Goal: Task Accomplishment & Management: Manage account settings

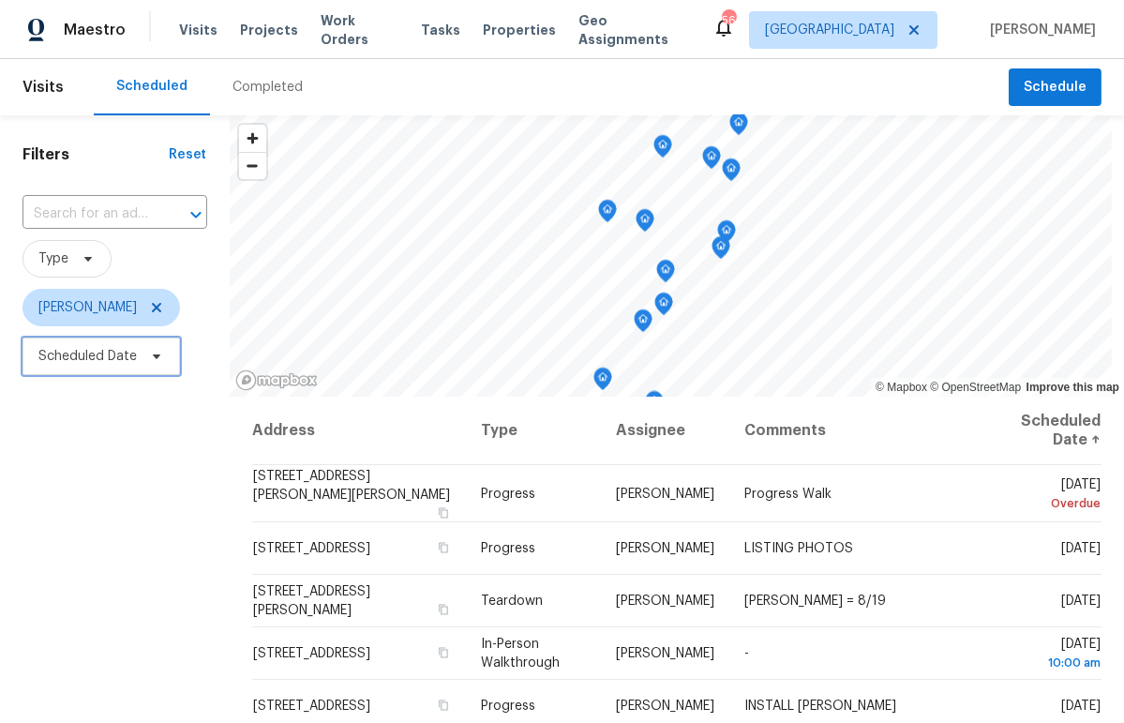
click at [117, 359] on span "Scheduled Date" at bounding box center [87, 356] width 98 height 19
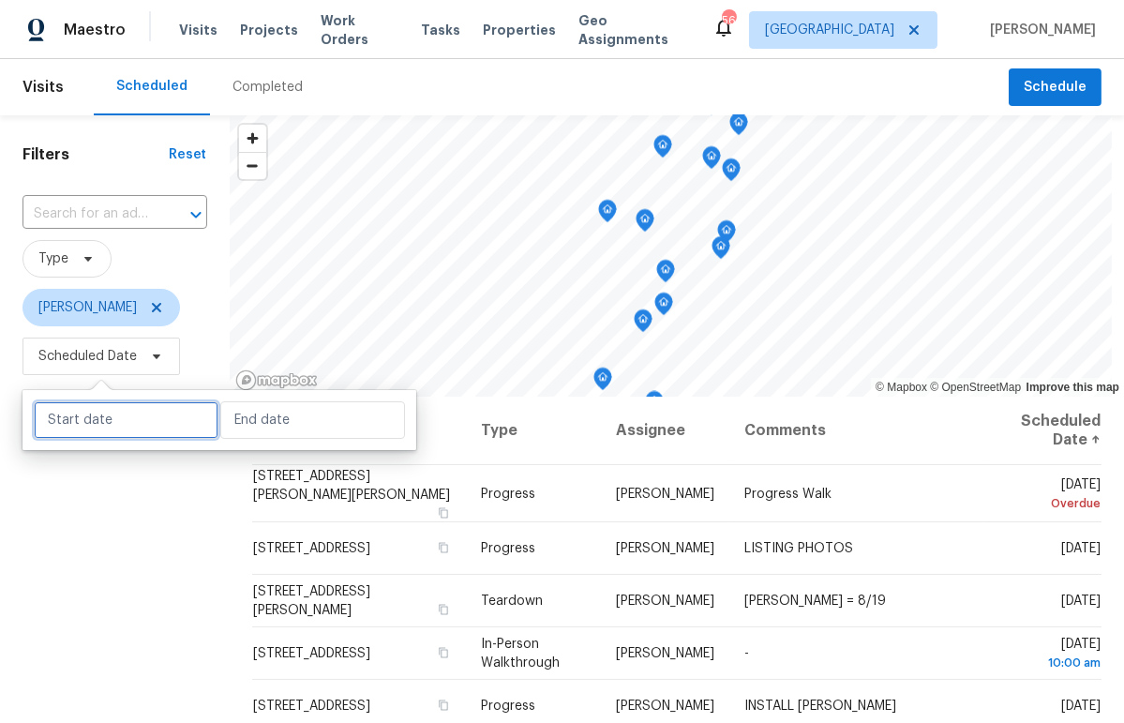
click at [107, 434] on input "text" at bounding box center [126, 420] width 185 height 38
select select "7"
select select "2025"
select select "8"
select select "2025"
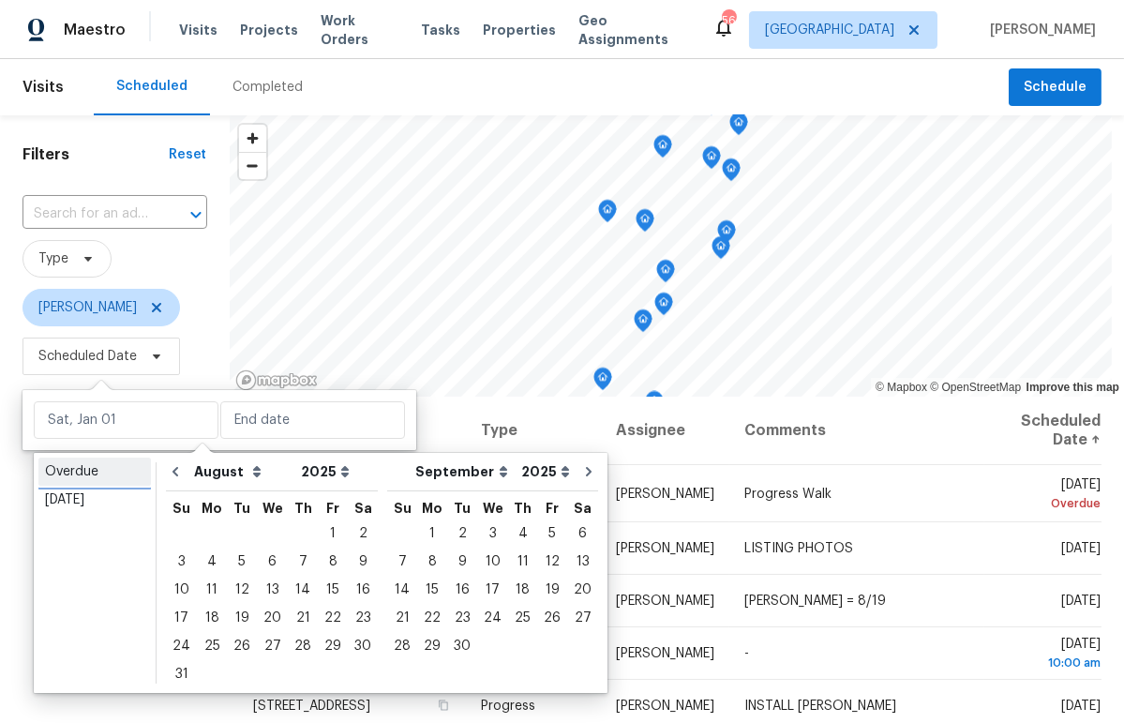
click at [86, 481] on link "Overdue" at bounding box center [94, 472] width 113 height 28
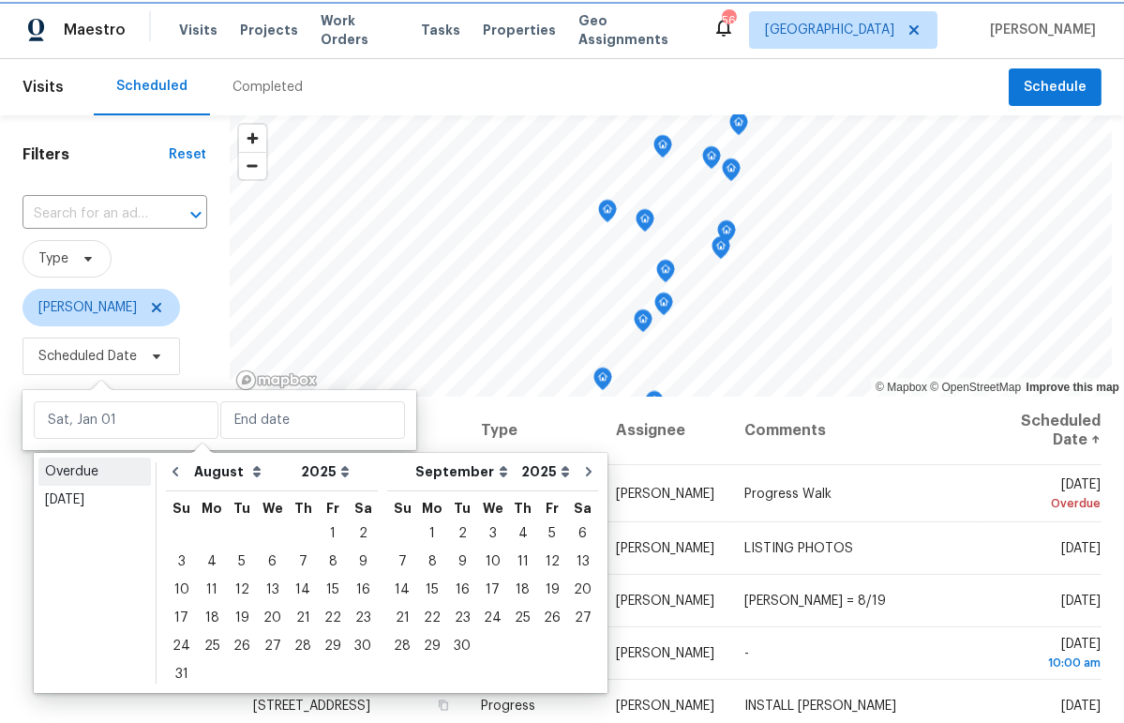
type input "Fri, Jul 18"
type input "Sat, Aug 16"
select select "6"
select select "7"
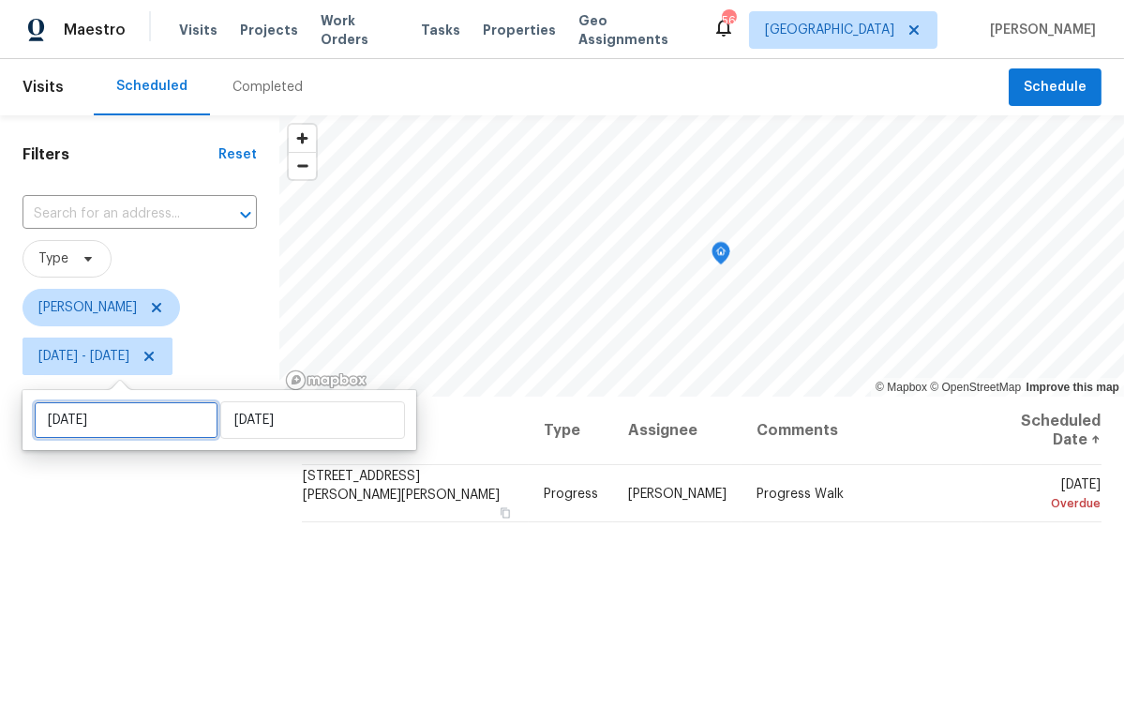
click at [119, 425] on input "Fri, Jul 18" at bounding box center [126, 420] width 185 height 38
select select "6"
select select "2025"
select select "7"
select select "2025"
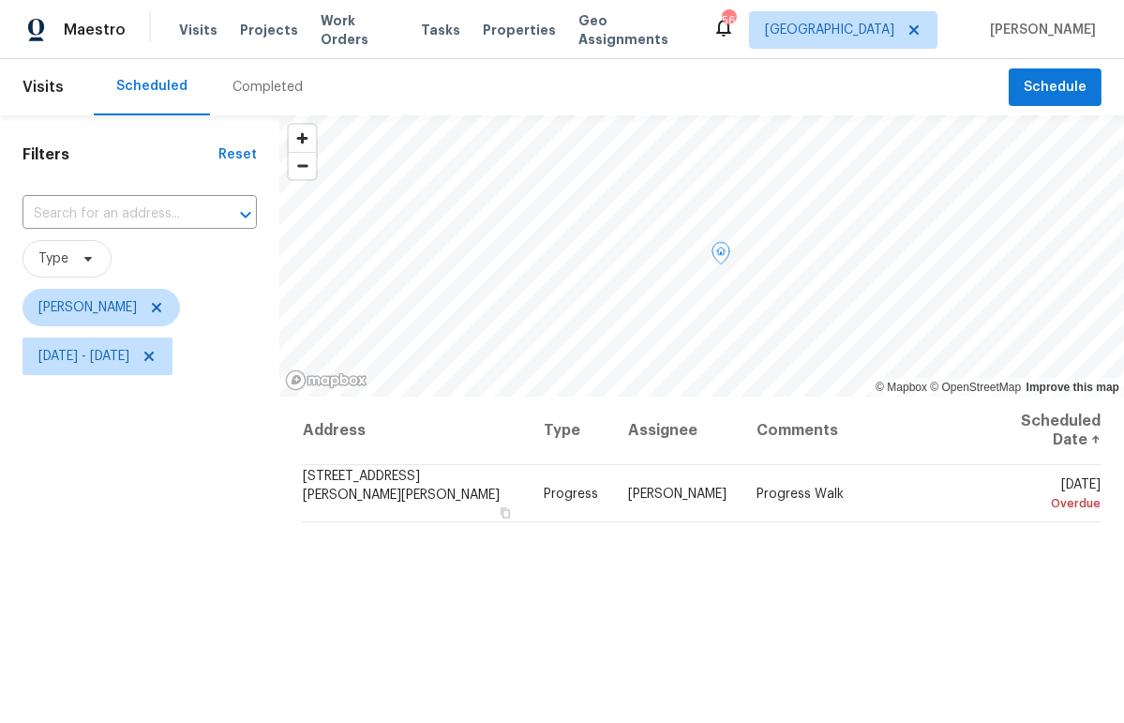
click at [921, 530] on div "Address Type Assignee Comments Scheduled Date ↑ 513 Sandy Creek Dr, Brandon, FL…" at bounding box center [701, 686] width 845 height 579
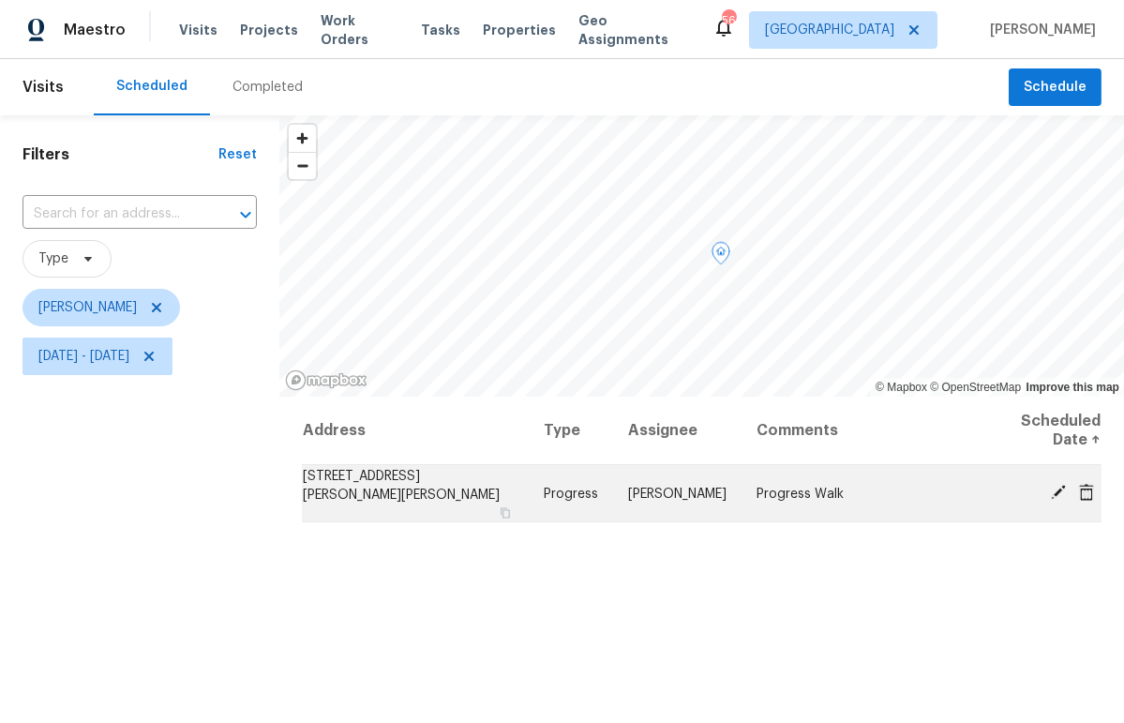
click at [1051, 487] on icon at bounding box center [1058, 492] width 15 height 15
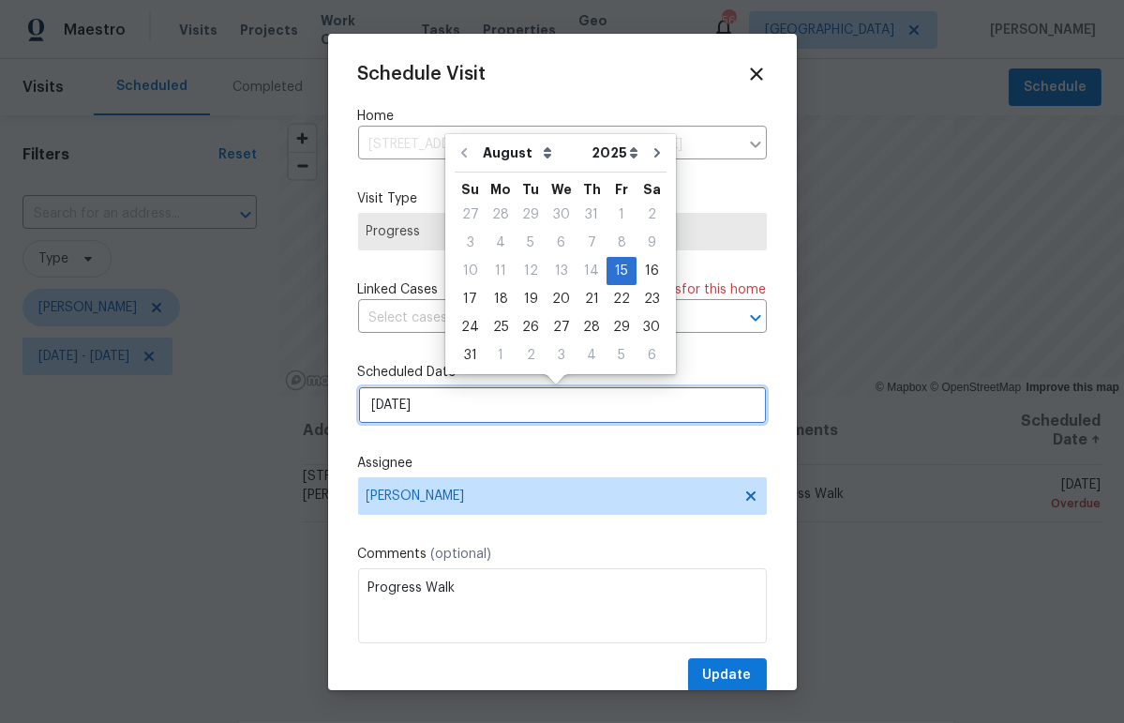
click at [465, 415] on input "8/15/2025" at bounding box center [562, 405] width 409 height 38
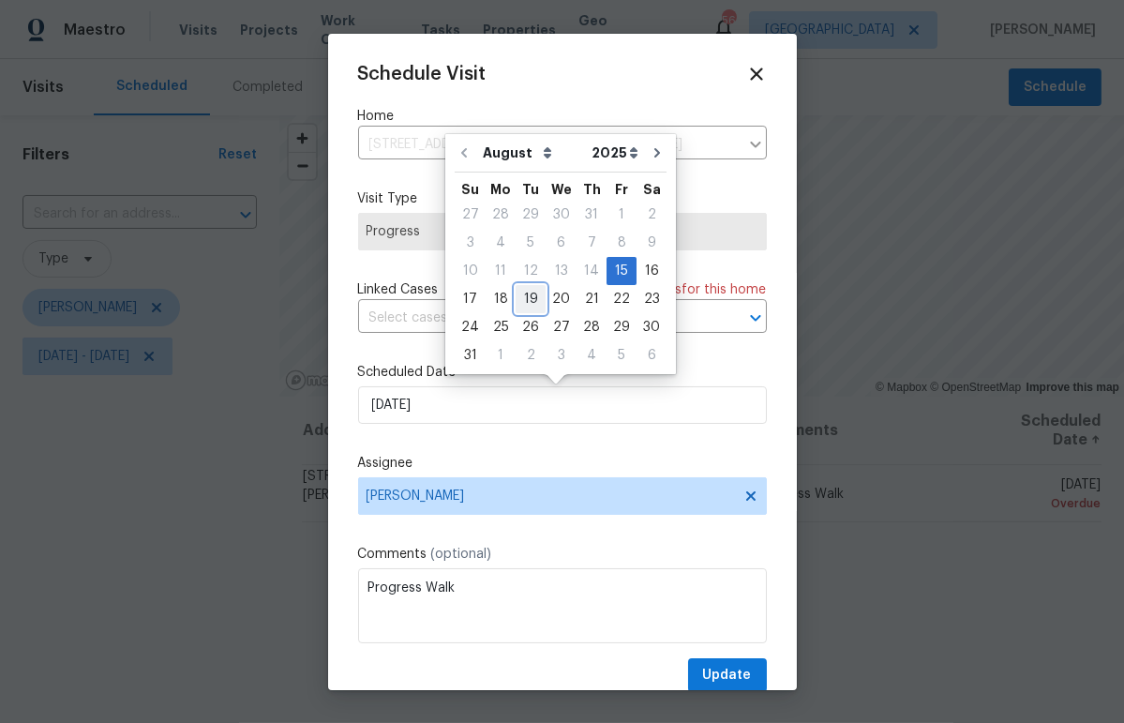
click at [521, 301] on div "19" at bounding box center [531, 299] width 30 height 26
type input "8/19/2025"
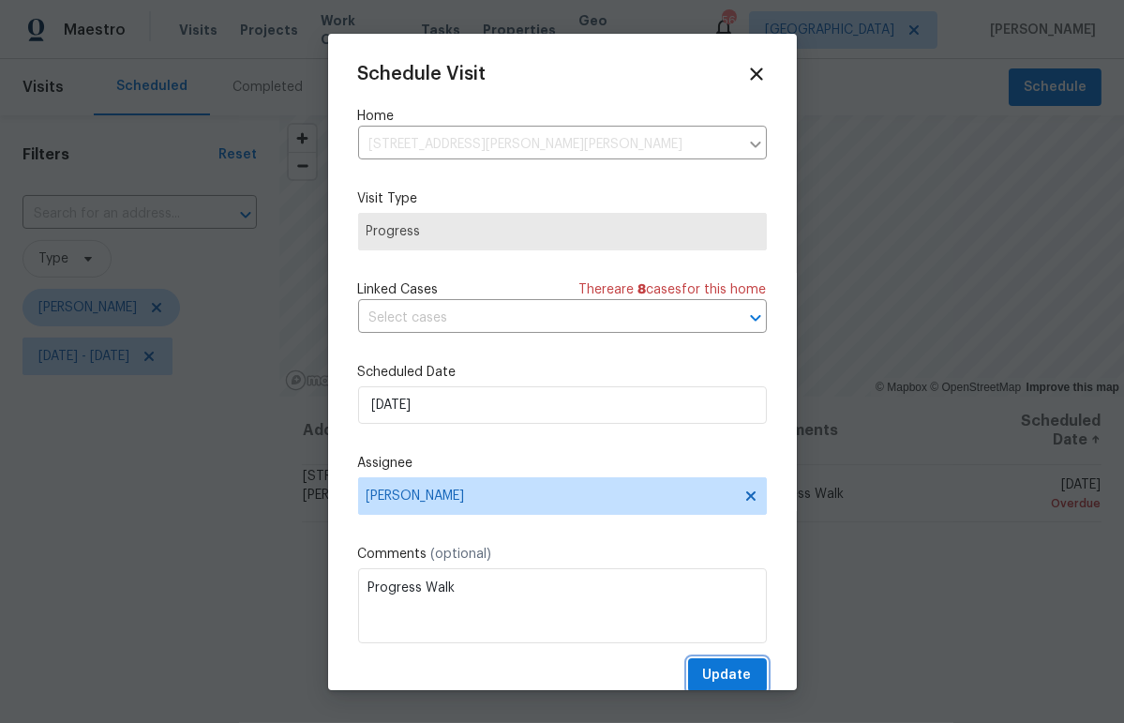
click at [722, 679] on span "Update" at bounding box center [727, 675] width 49 height 23
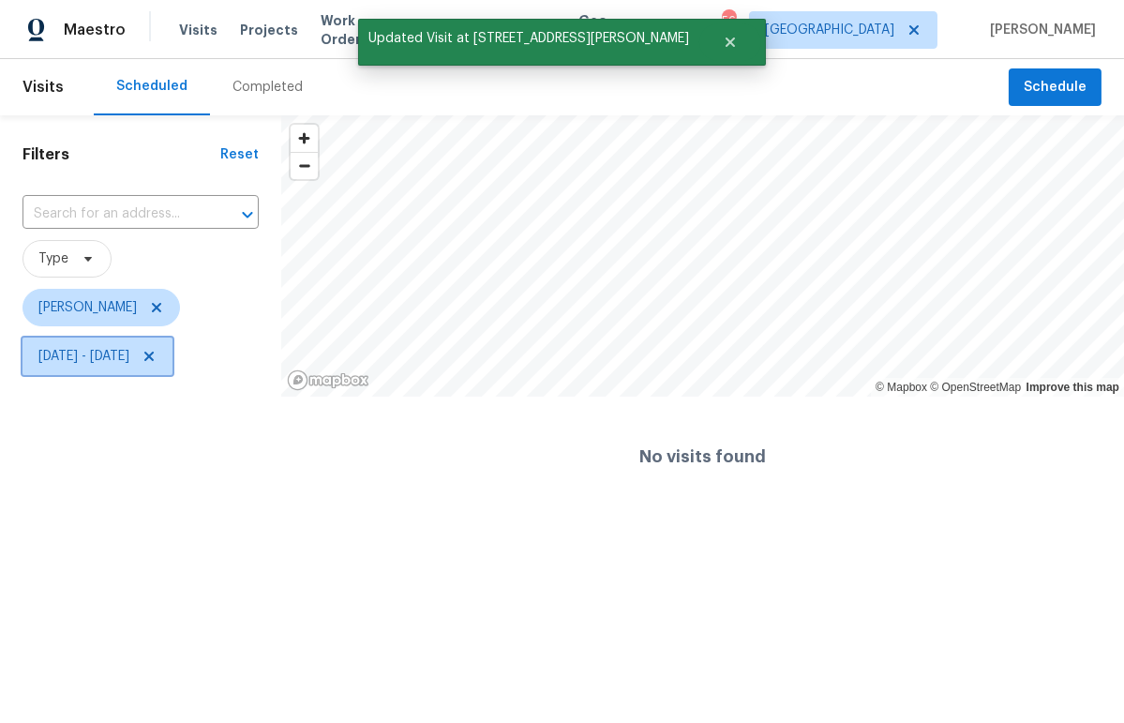
click at [96, 357] on span "Fri, Jul 18 - Sat, Aug 16" at bounding box center [83, 356] width 91 height 19
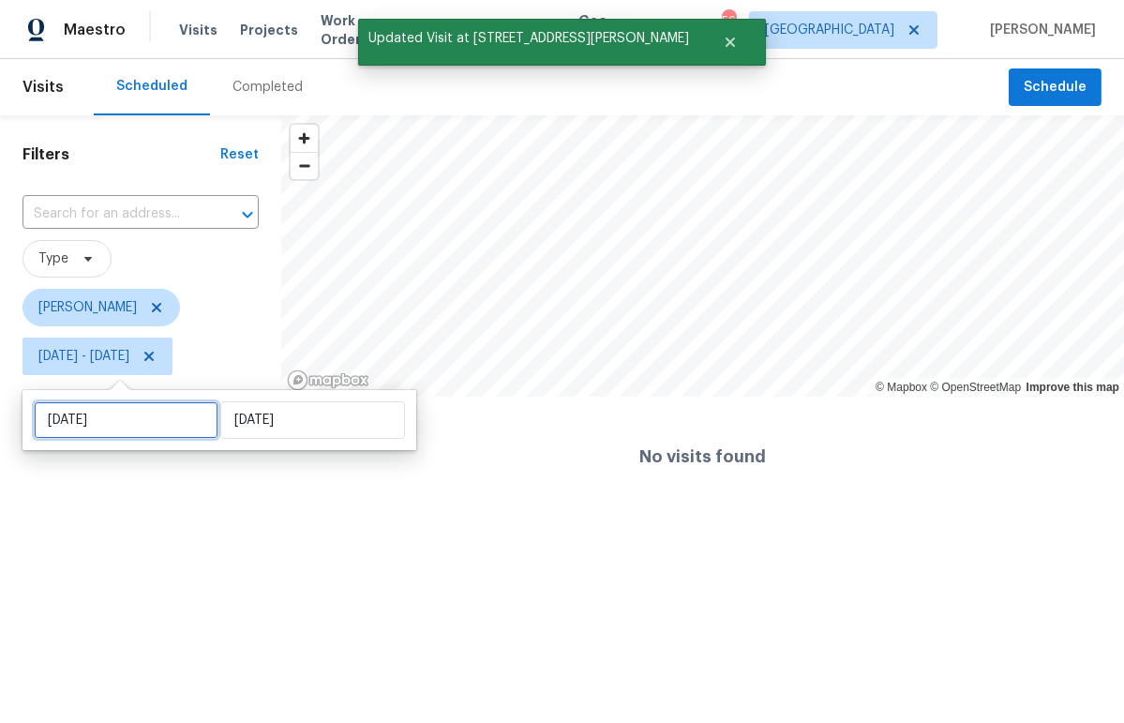
click at [141, 428] on input "Fri, Jul 18" at bounding box center [126, 420] width 185 height 38
select select "6"
select select "2025"
select select "7"
select select "2025"
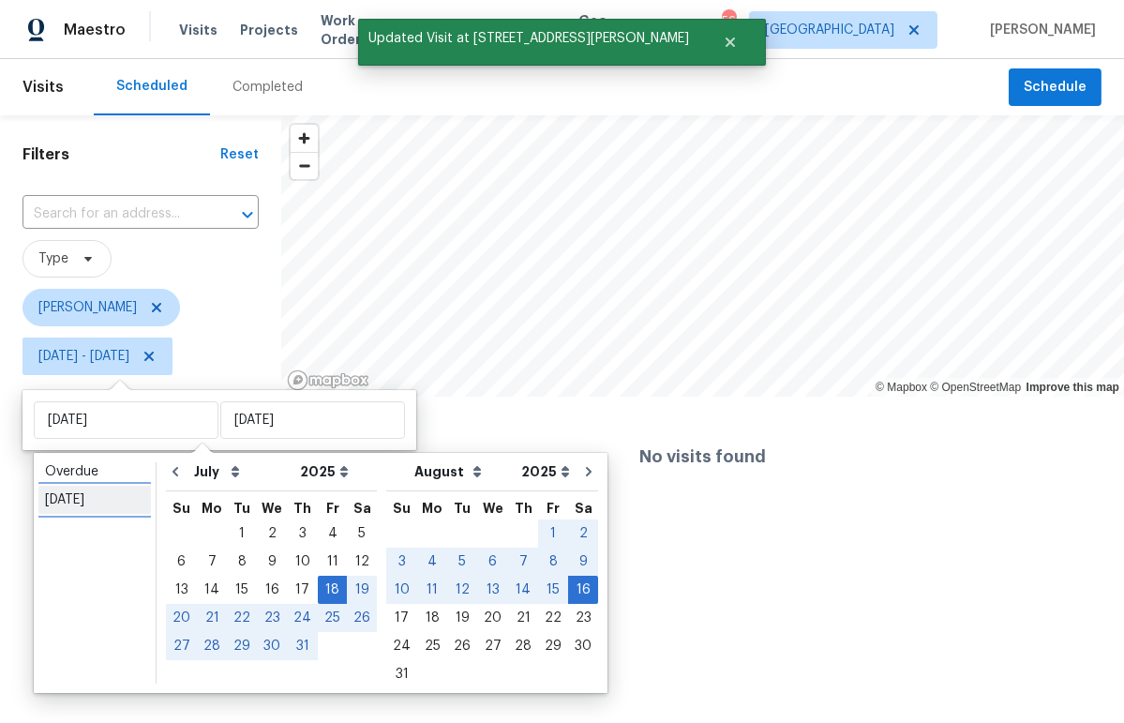
click at [95, 494] on div "Today" at bounding box center [94, 499] width 99 height 19
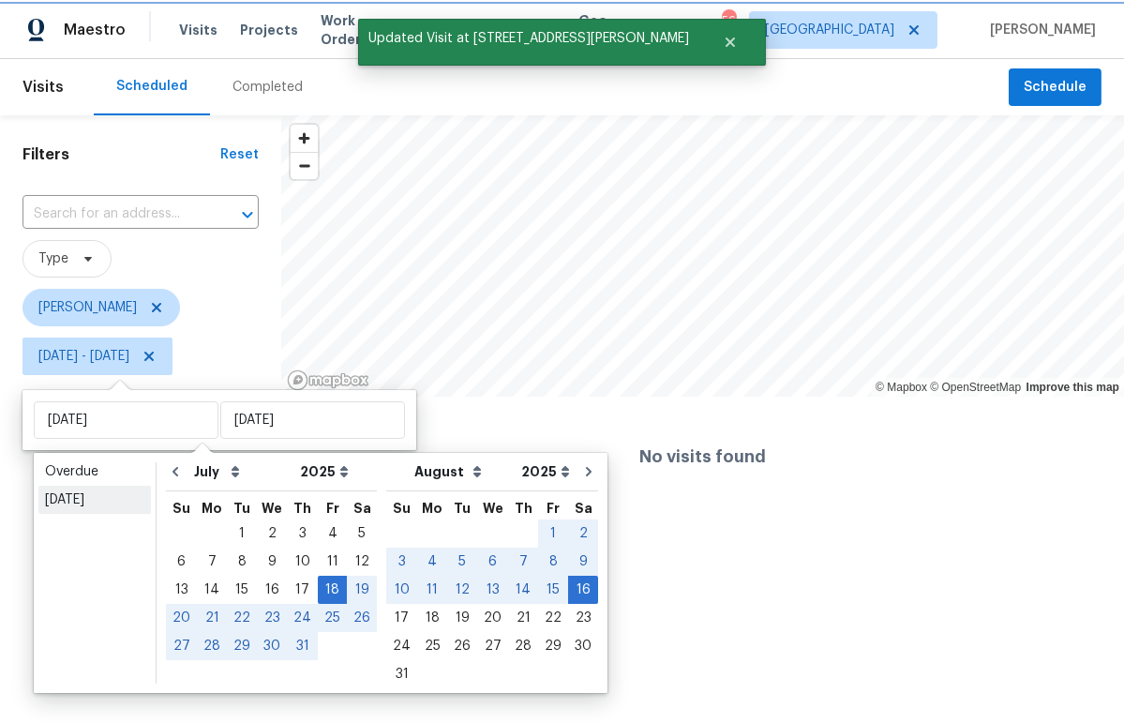
type input "Sun, Aug 17"
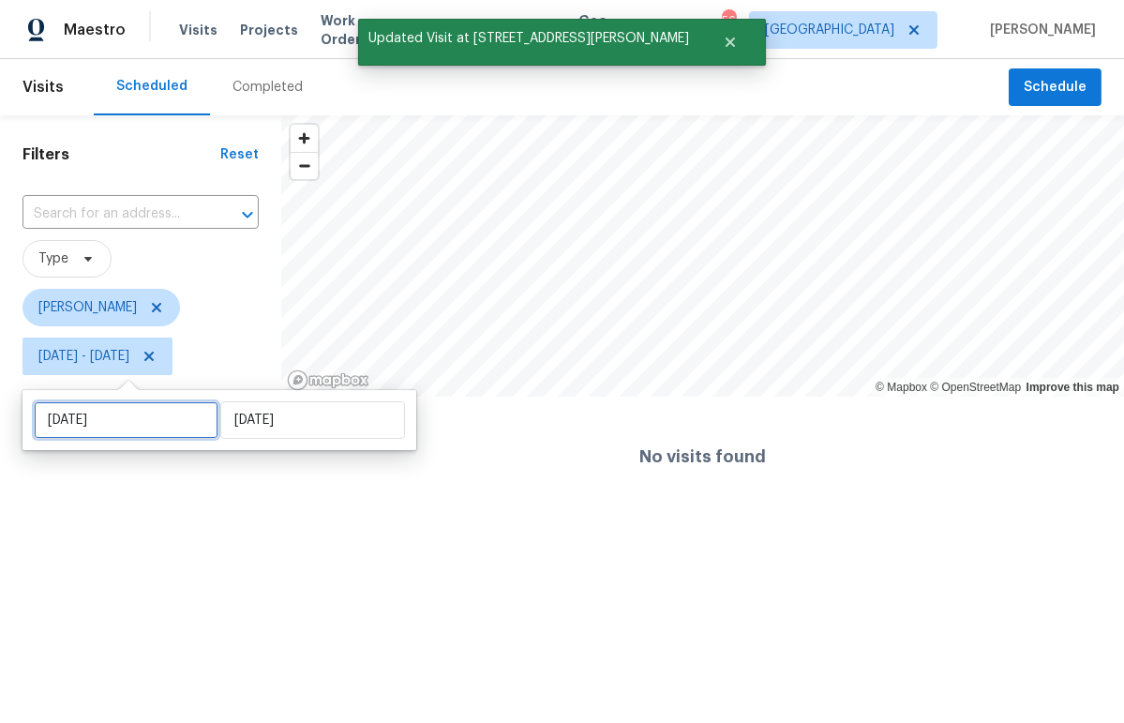
click at [98, 423] on input "Sun, Aug 17" at bounding box center [126, 420] width 185 height 38
select select "7"
select select "2025"
select select "8"
select select "2025"
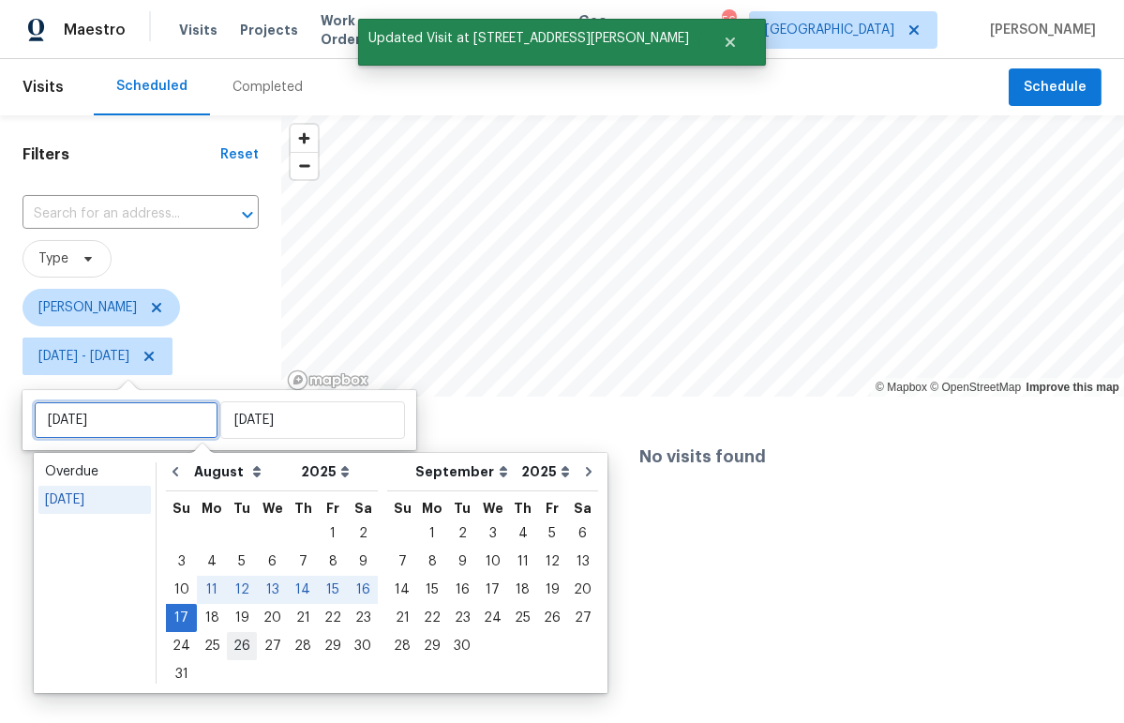
type input "Mon, Aug 18"
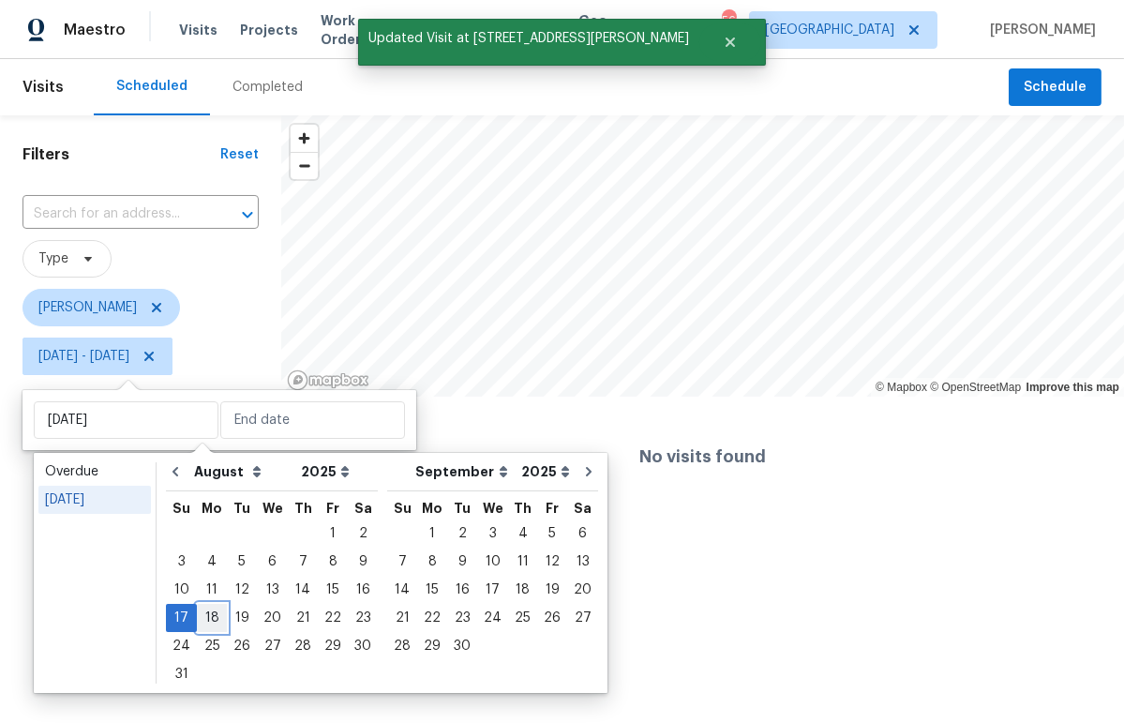
click at [214, 615] on div "18" at bounding box center [212, 618] width 30 height 26
type input "Mon, Aug 18"
type input "Sun, Aug 17"
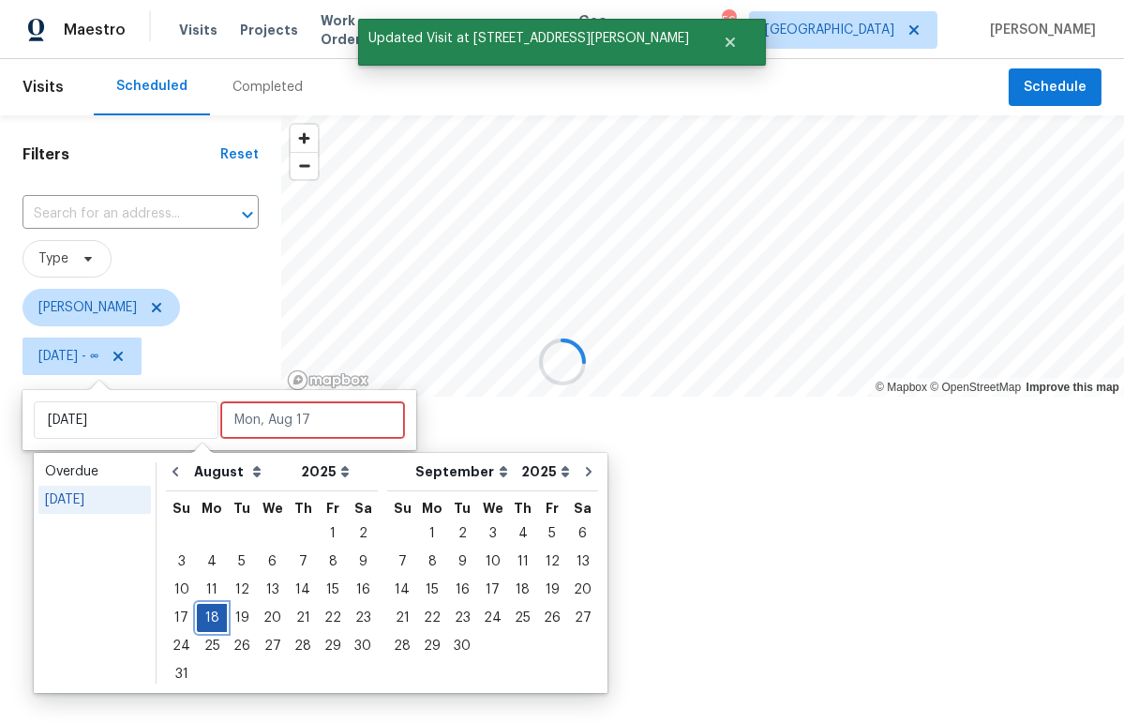
click at [214, 615] on div "18" at bounding box center [212, 618] width 30 height 26
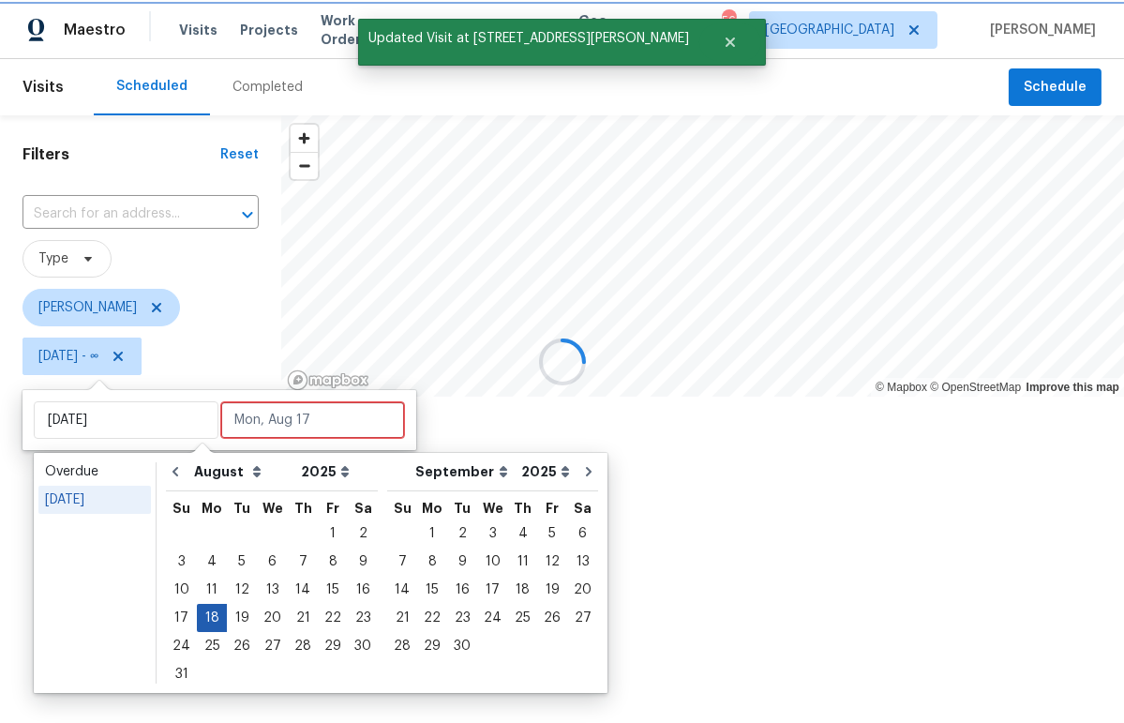
type input "Mon, Aug 18"
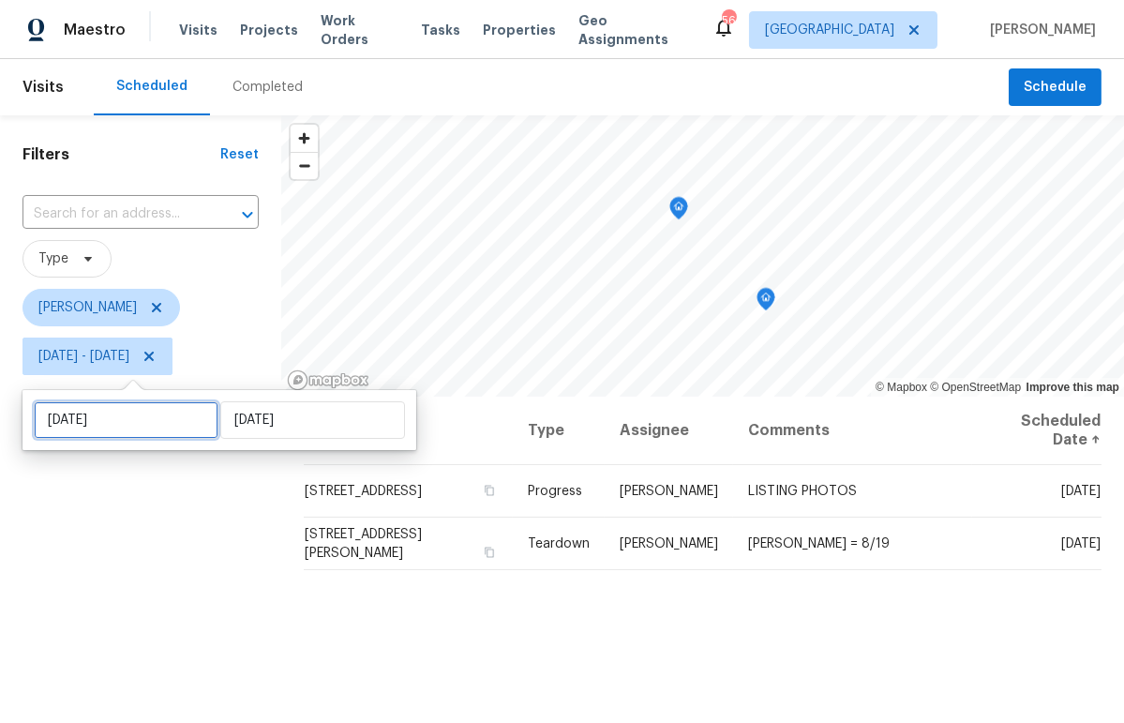
click at [130, 423] on input "Mon, Aug 18" at bounding box center [126, 420] width 185 height 38
select select "7"
select select "2025"
select select "8"
select select "2025"
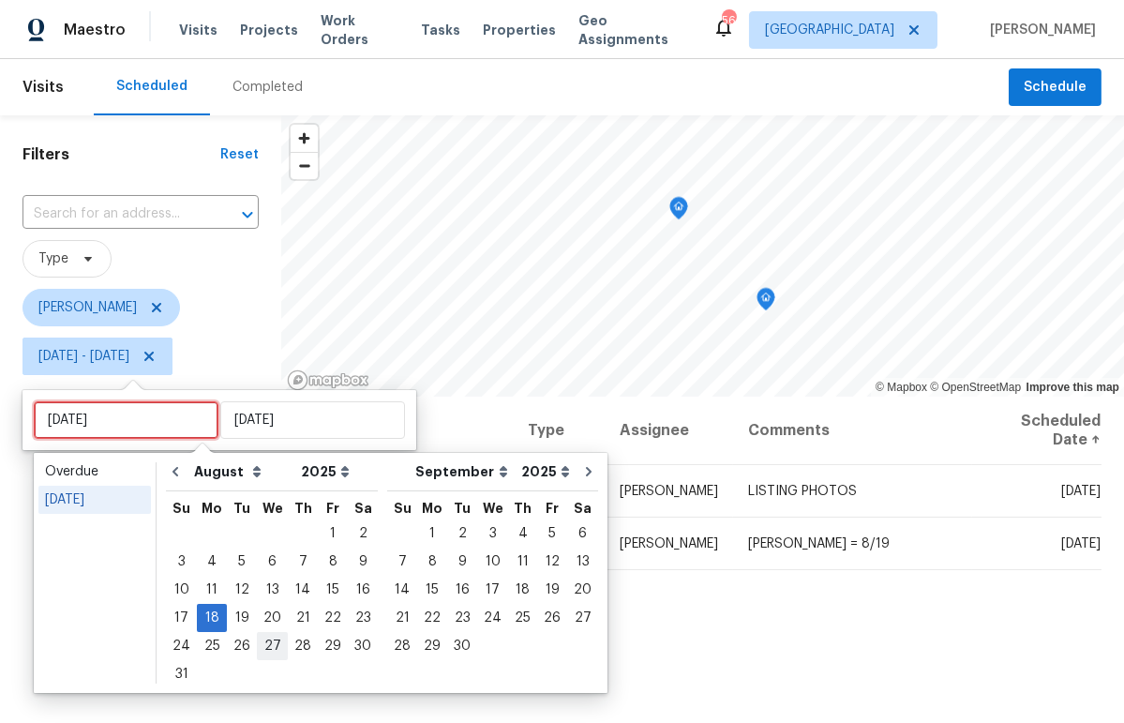
type input "Tue, Aug 19"
click at [240, 615] on div "19" at bounding box center [242, 618] width 30 height 26
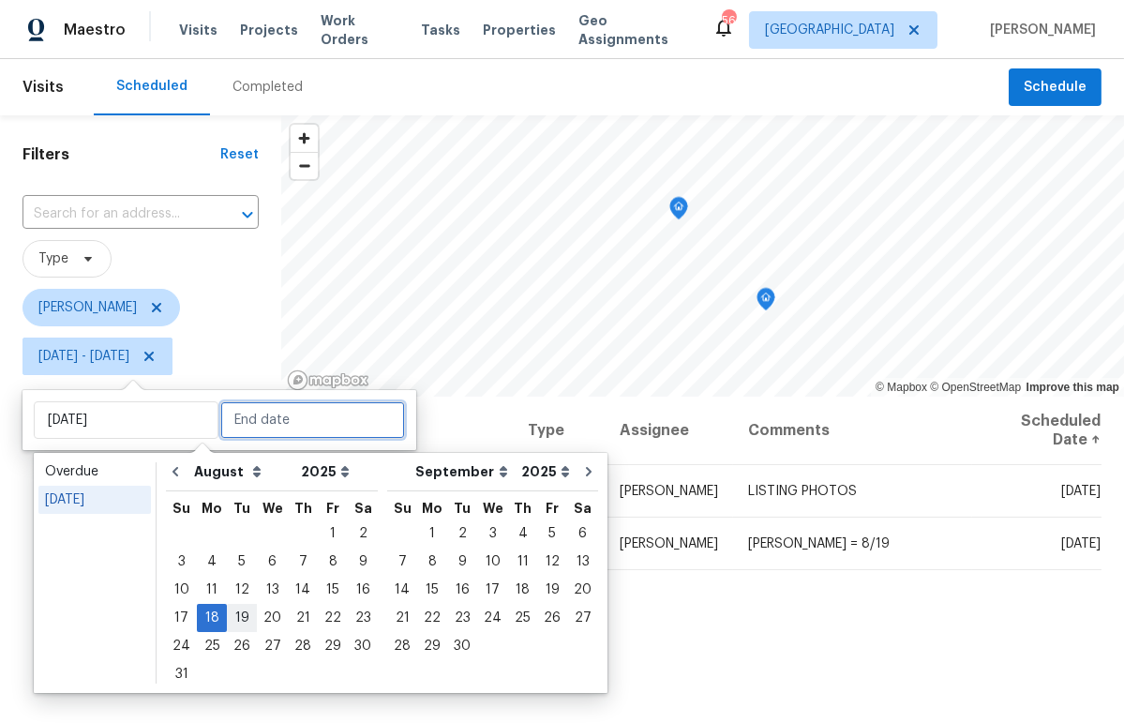
type input "Tue, Aug 19"
type input "Mon, Aug 18"
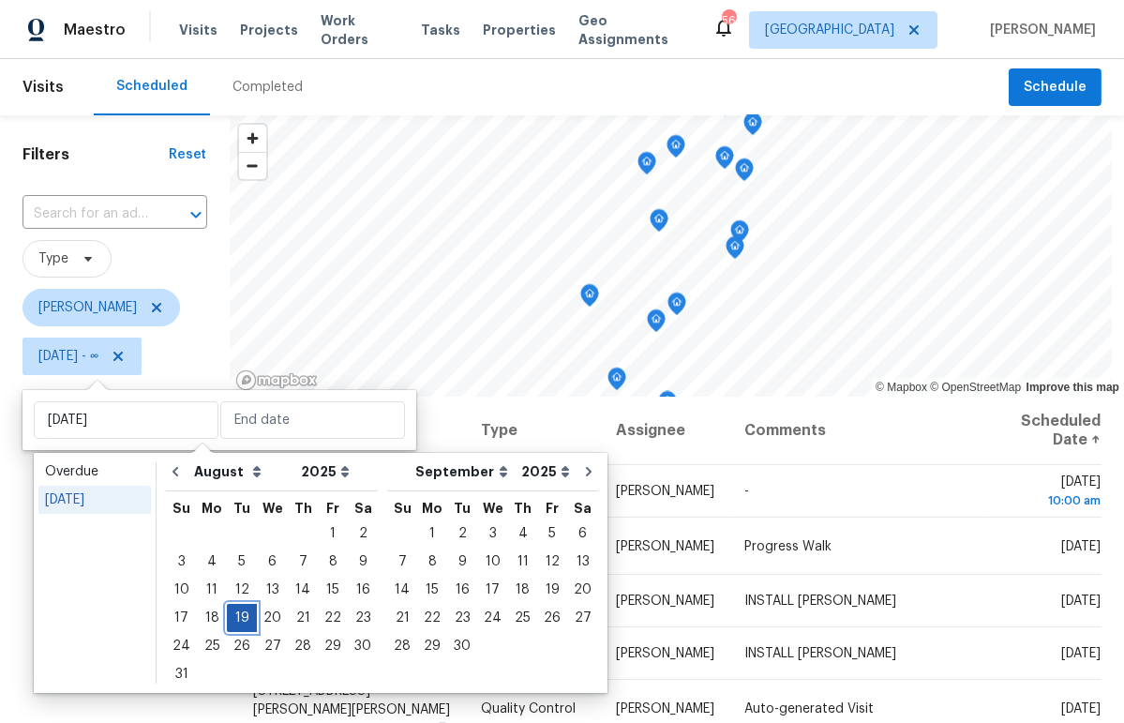
click at [240, 615] on div "19" at bounding box center [242, 618] width 30 height 26
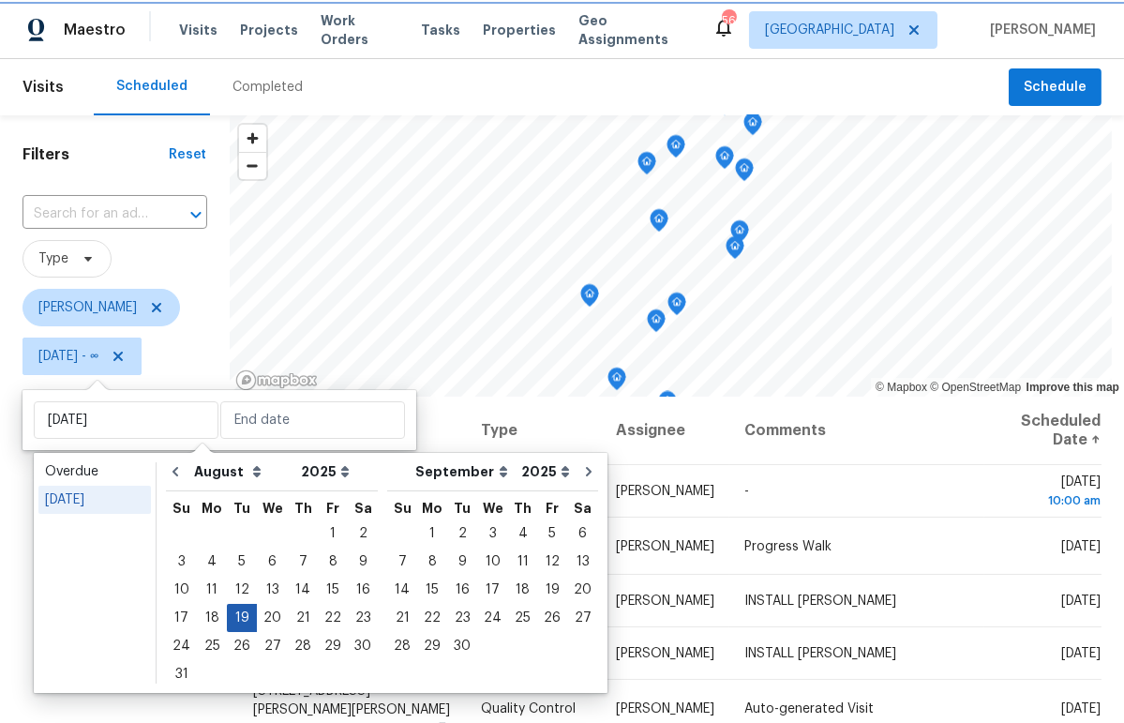
type input "Tue, Aug 19"
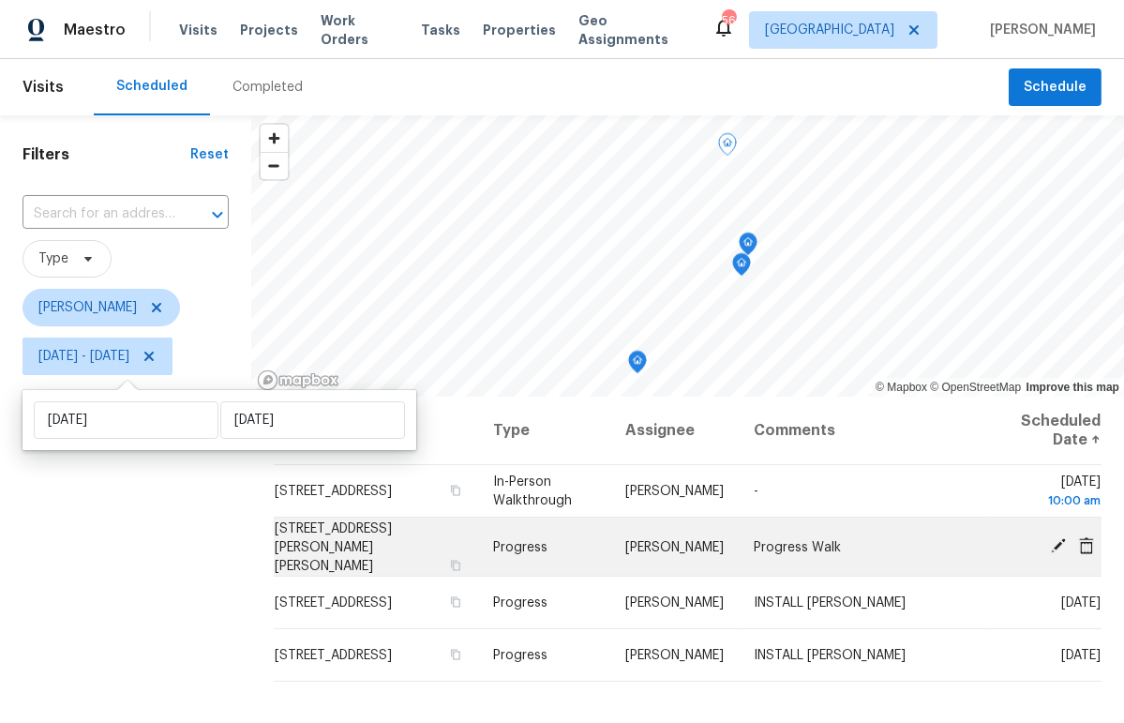
click at [1050, 539] on icon at bounding box center [1058, 545] width 17 height 17
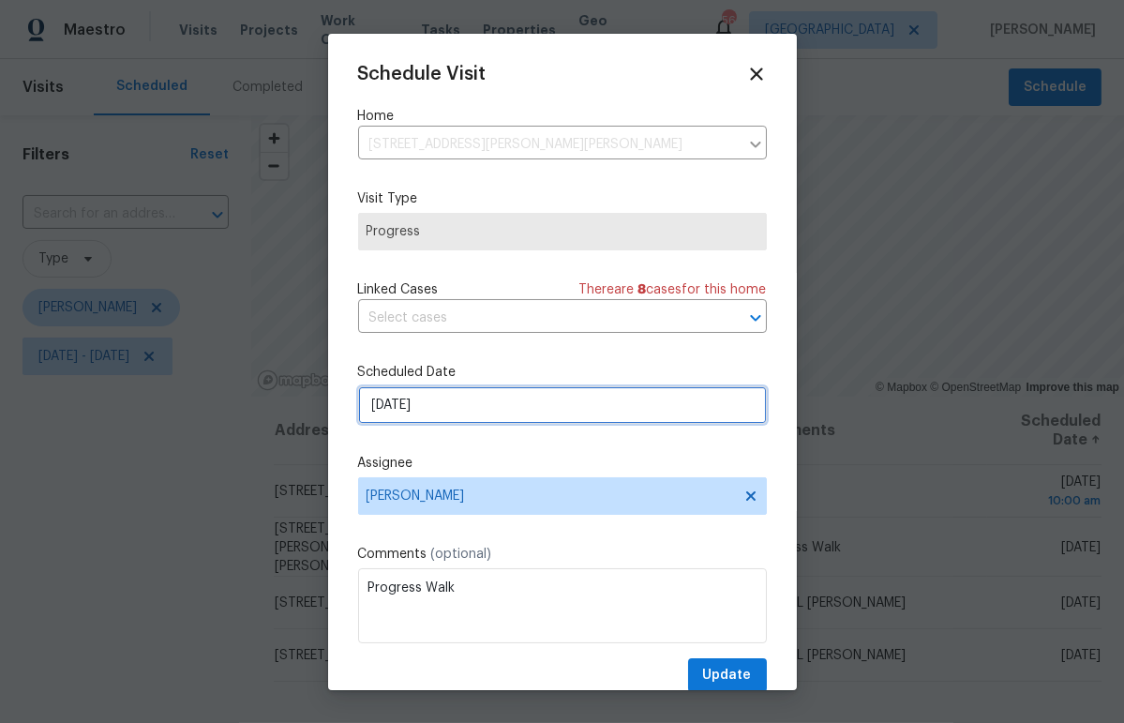
click at [468, 408] on input "8/19/2025" at bounding box center [562, 405] width 409 height 38
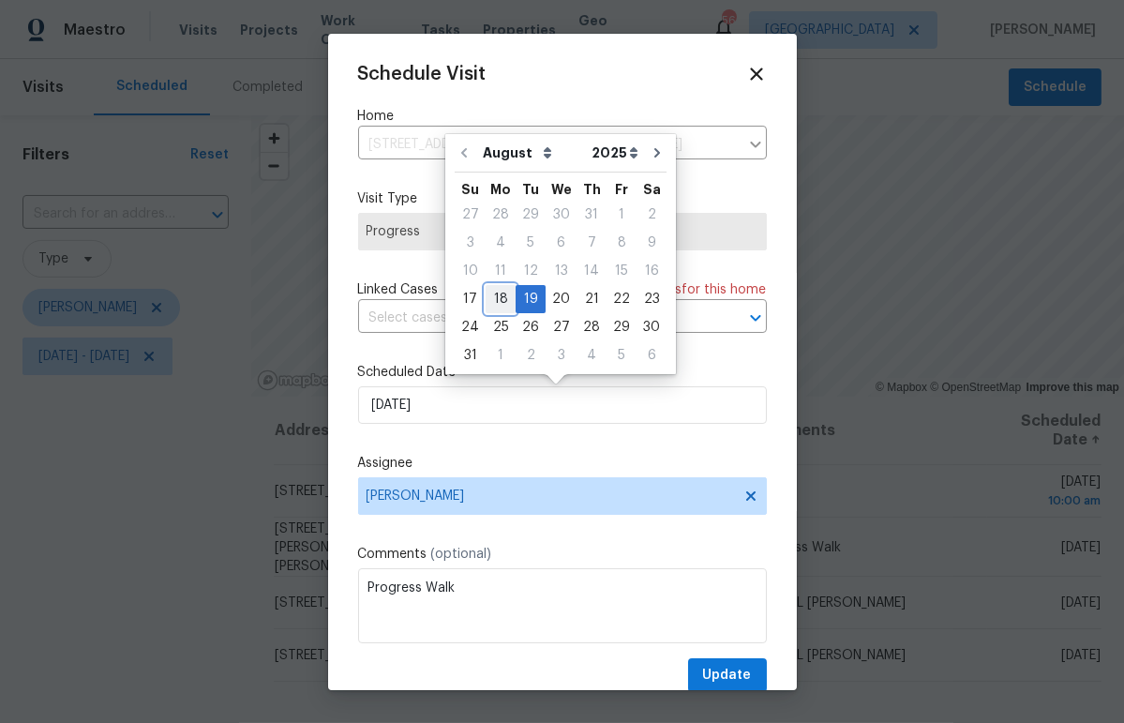
click at [497, 303] on div "18" at bounding box center [501, 299] width 30 height 26
type input "8/18/2025"
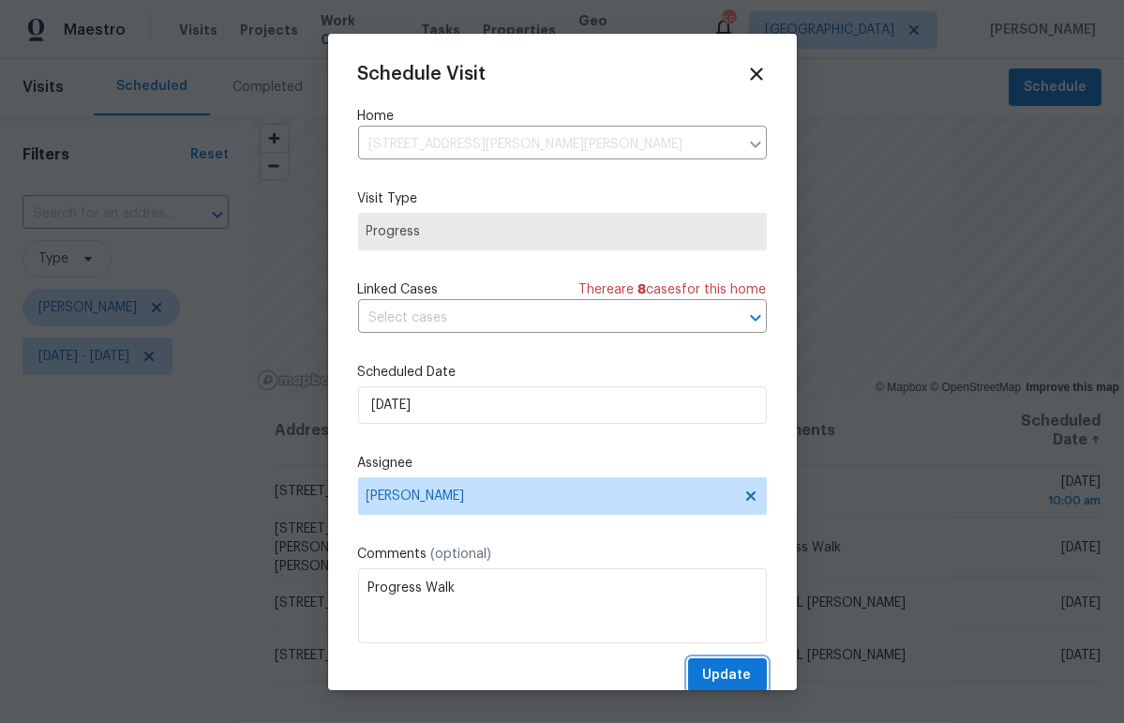
click at [734, 664] on button "Update" at bounding box center [727, 675] width 79 height 35
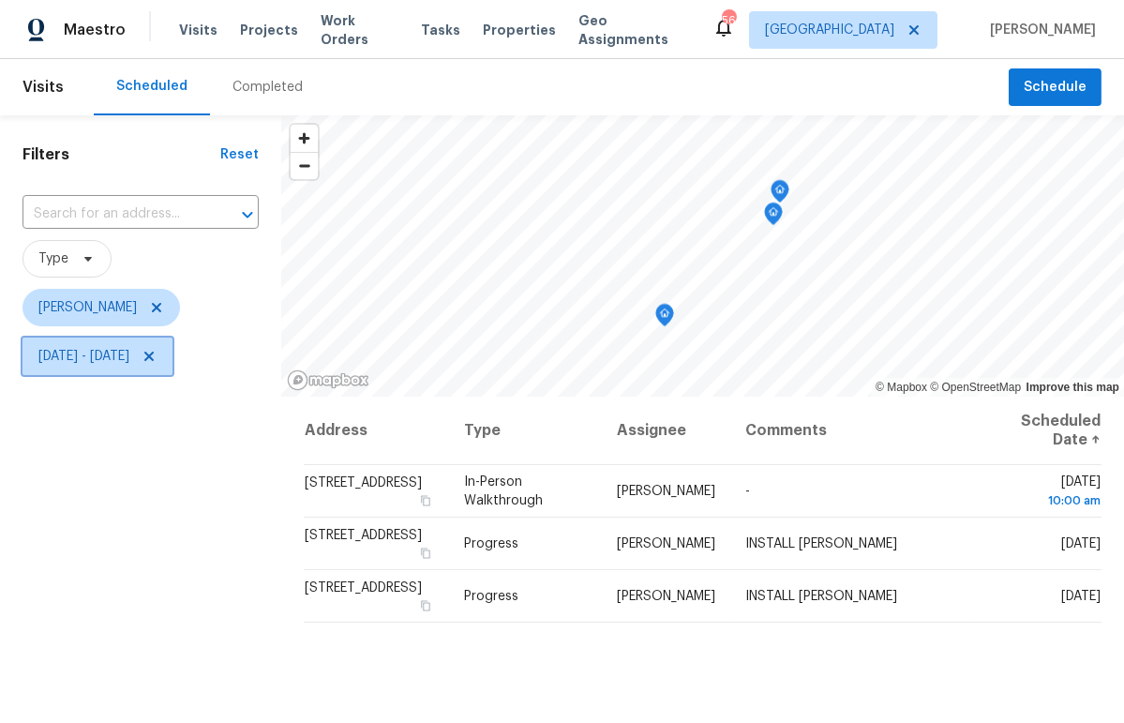
click at [114, 363] on span "Tue, Aug 19 - Tue, Aug 19" at bounding box center [83, 356] width 91 height 19
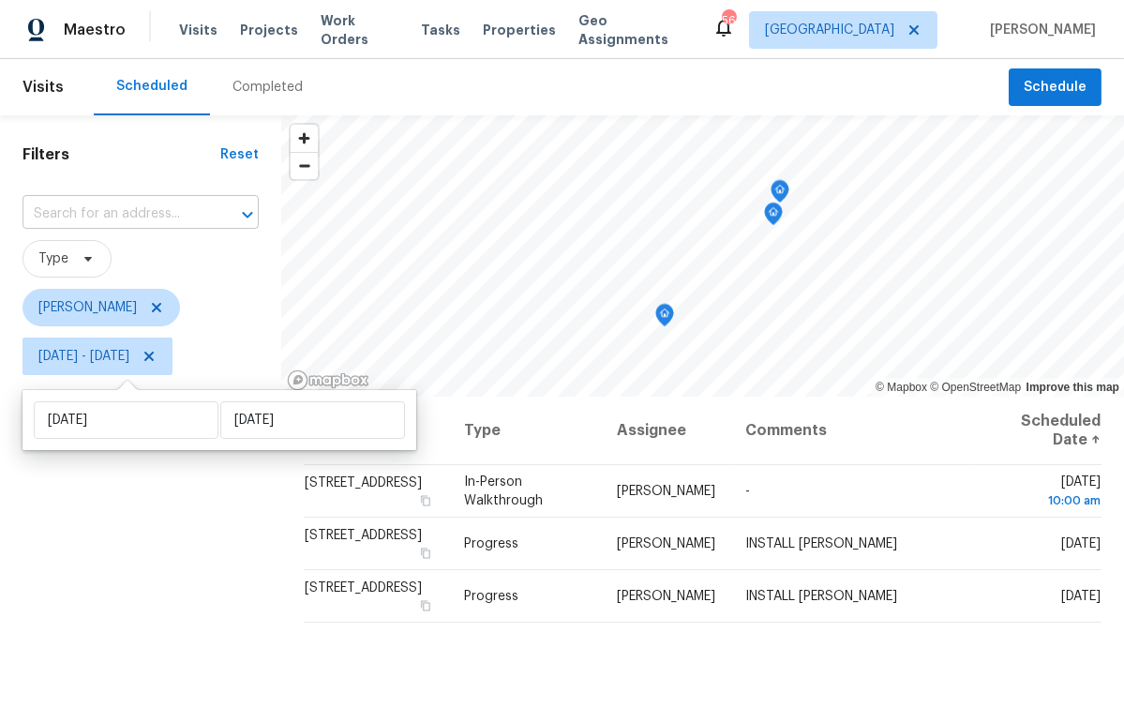
click at [101, 217] on input "text" at bounding box center [115, 214] width 184 height 29
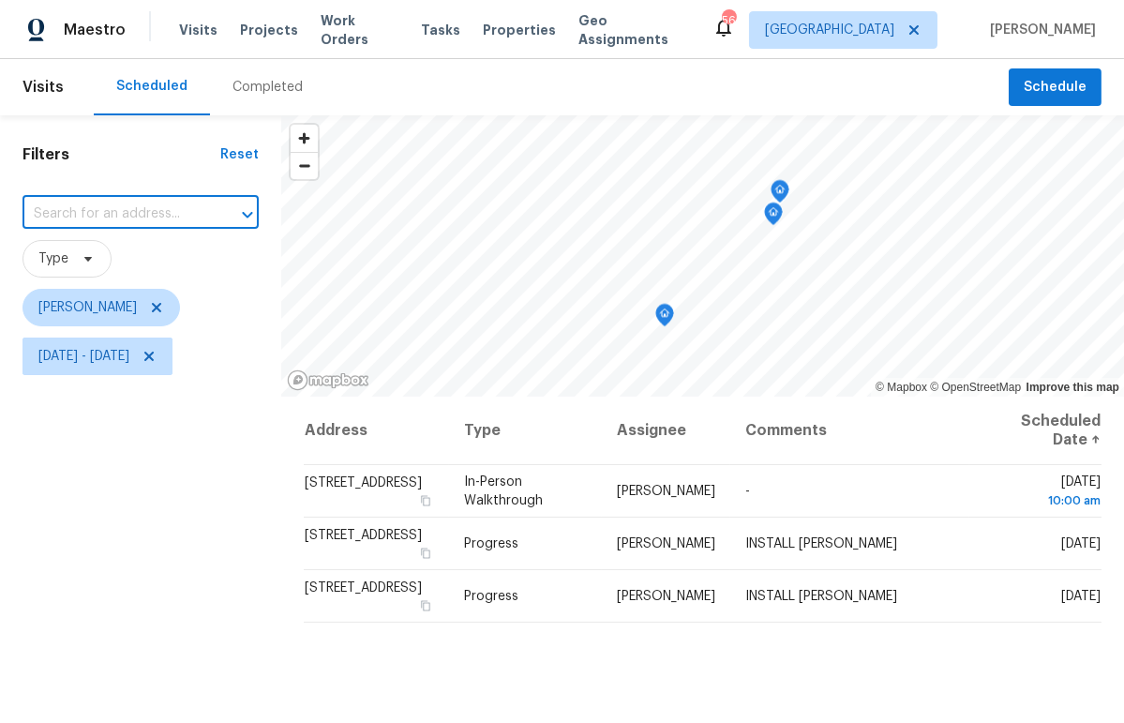
click at [111, 219] on input "text" at bounding box center [115, 214] width 184 height 29
paste input "1011 Radison Ave Sun City Center FL 33573"
type input "1011 Radison Ave Sun City Center FL 33573"
click at [109, 258] on li "1011 Radison Ave, Sun City Center, FL 33573" at bounding box center [132, 256] width 219 height 31
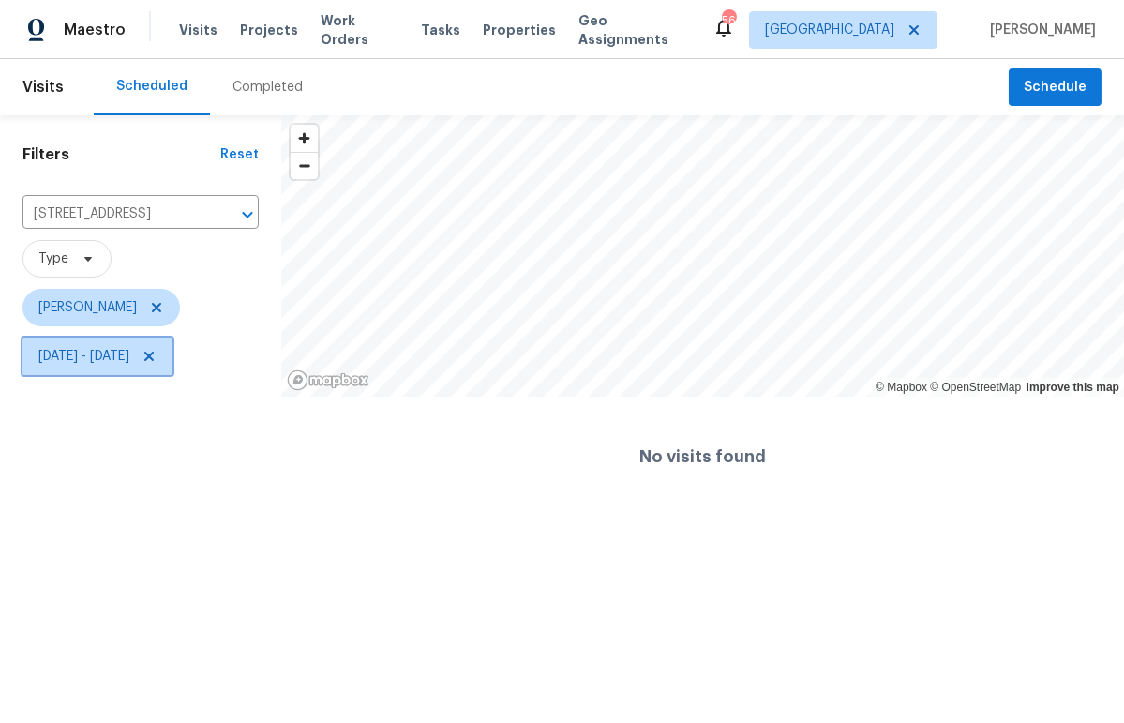
click at [157, 354] on icon at bounding box center [149, 356] width 15 height 15
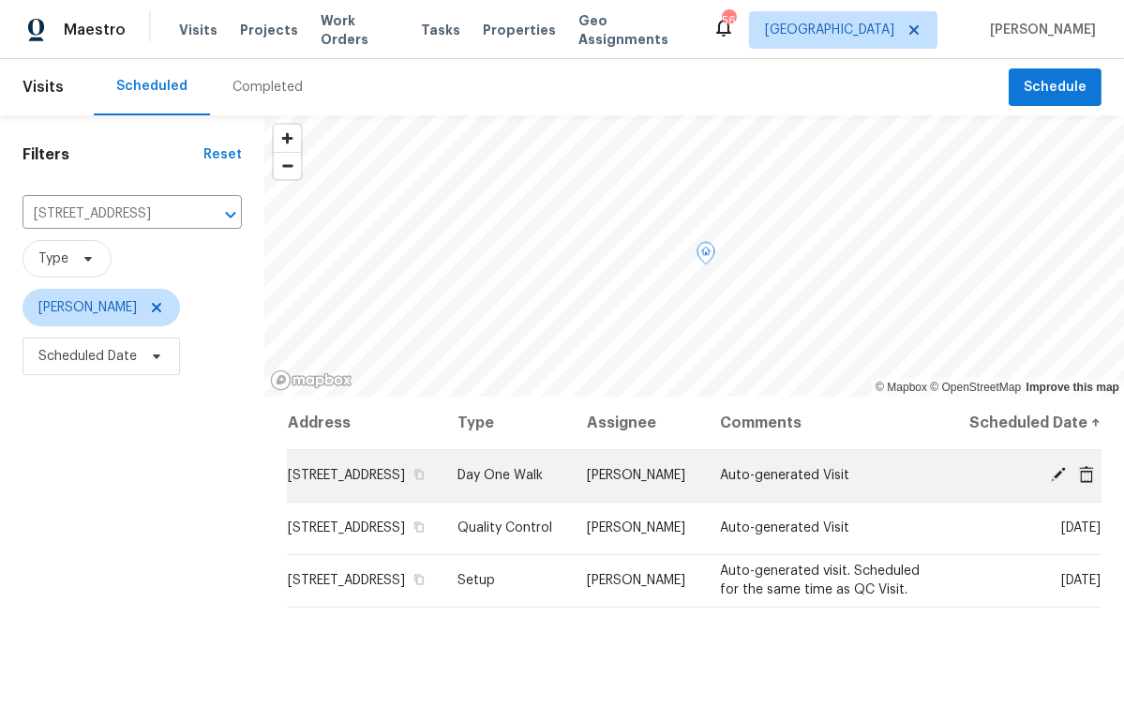
click at [1051, 482] on icon at bounding box center [1058, 474] width 15 height 15
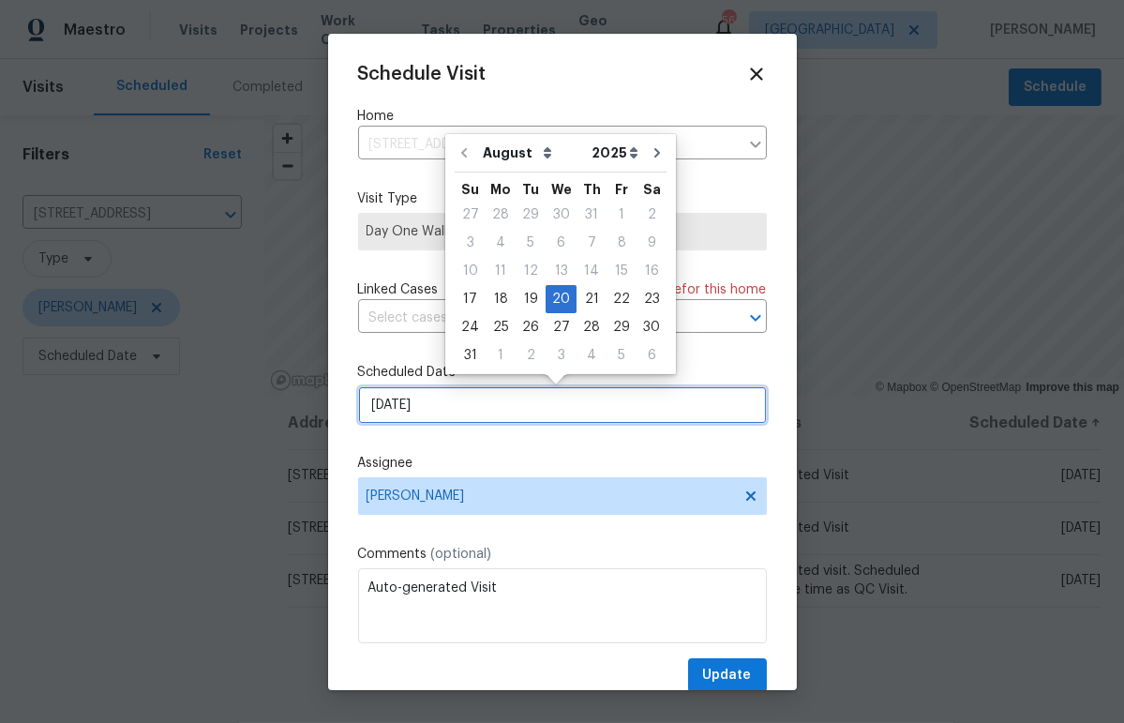
click at [485, 410] on input "8/20/2025" at bounding box center [562, 405] width 409 height 38
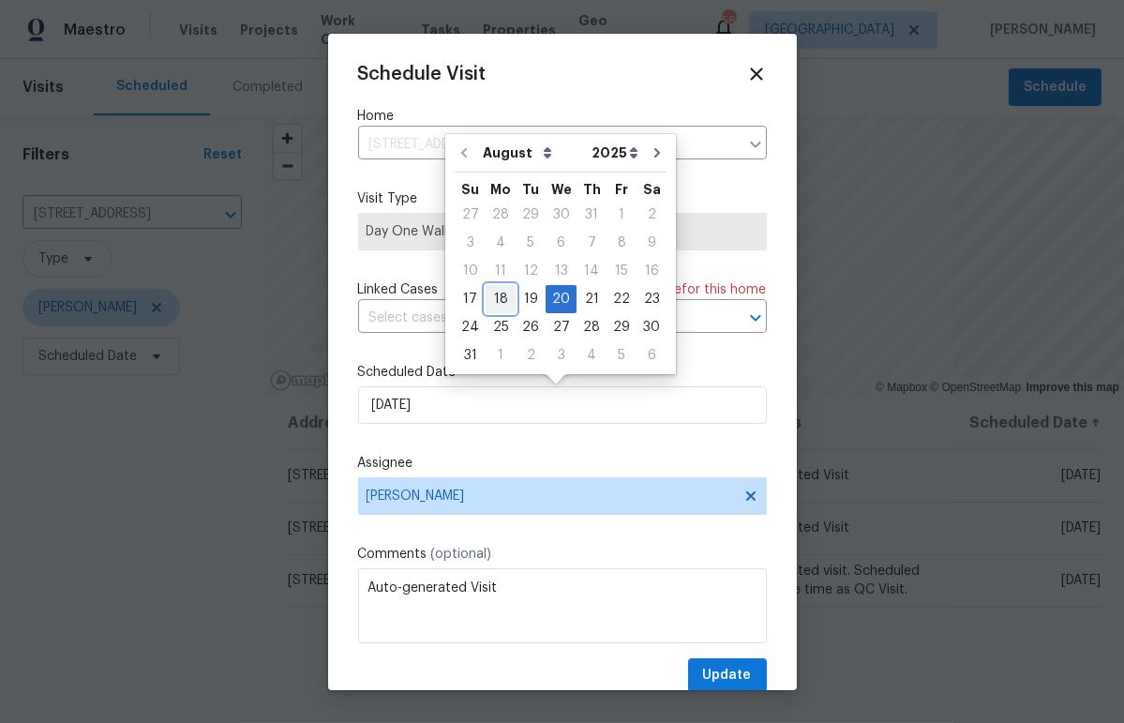
click at [492, 298] on div "18" at bounding box center [501, 299] width 30 height 26
type input "8/18/2025"
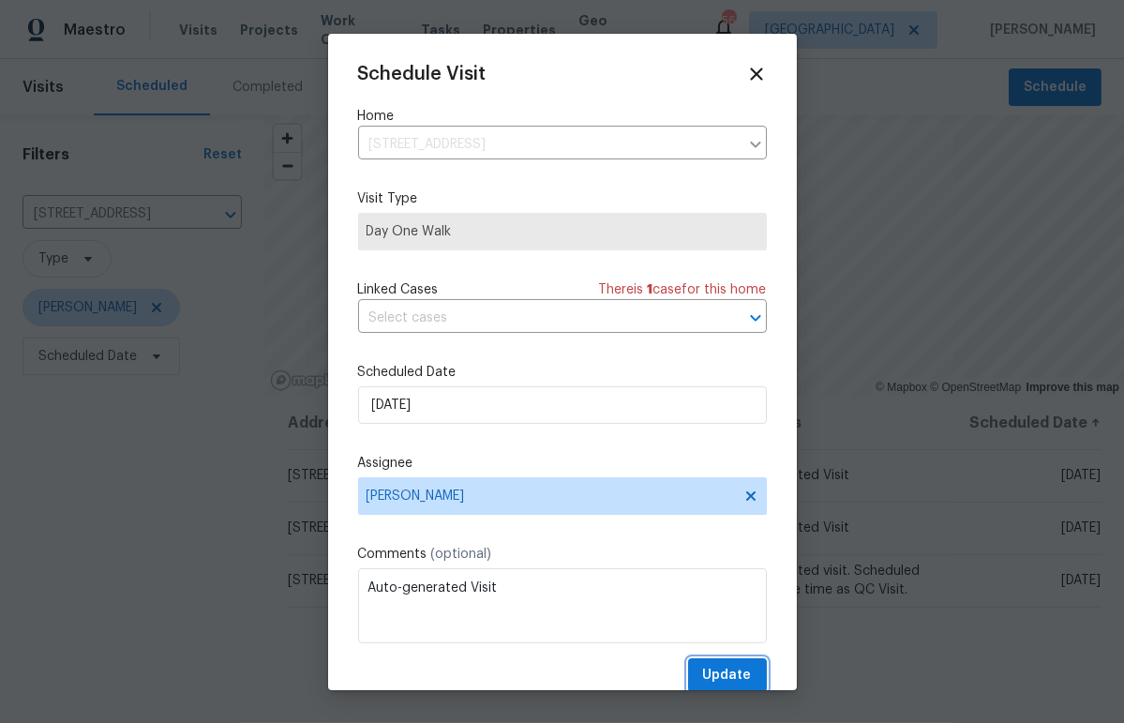
click at [739, 678] on button "Update" at bounding box center [727, 675] width 79 height 35
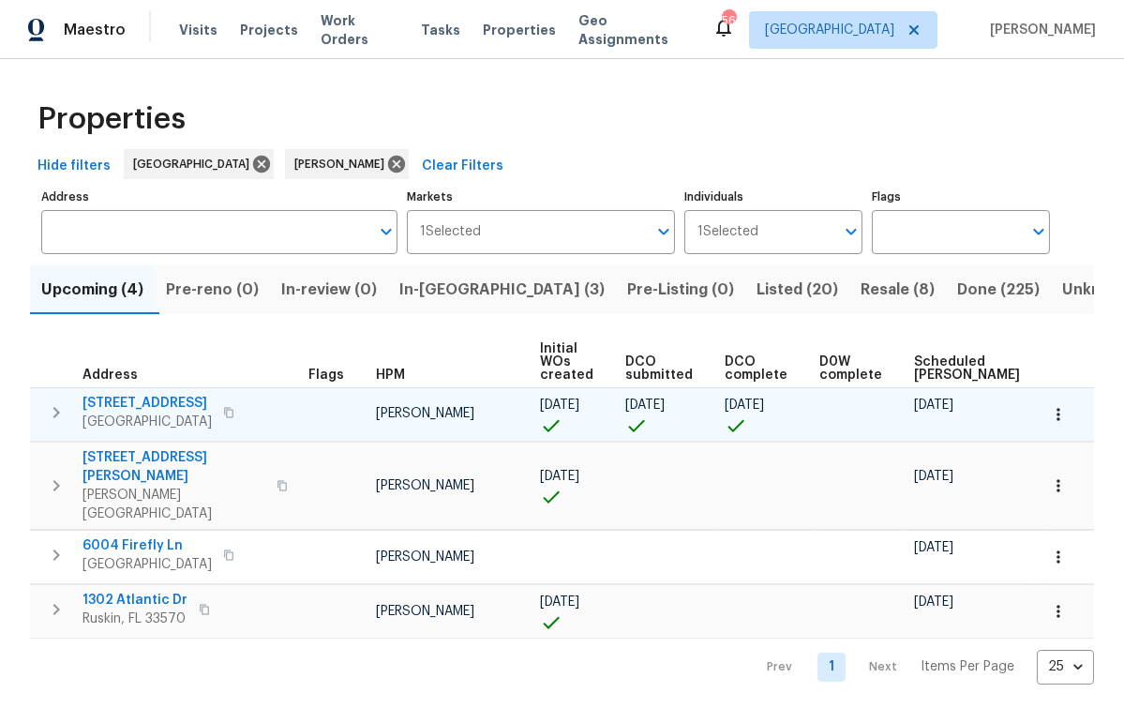
click at [153, 400] on span "[STREET_ADDRESS]" at bounding box center [147, 403] width 129 height 19
click at [234, 412] on icon "button" at bounding box center [228, 412] width 11 height 11
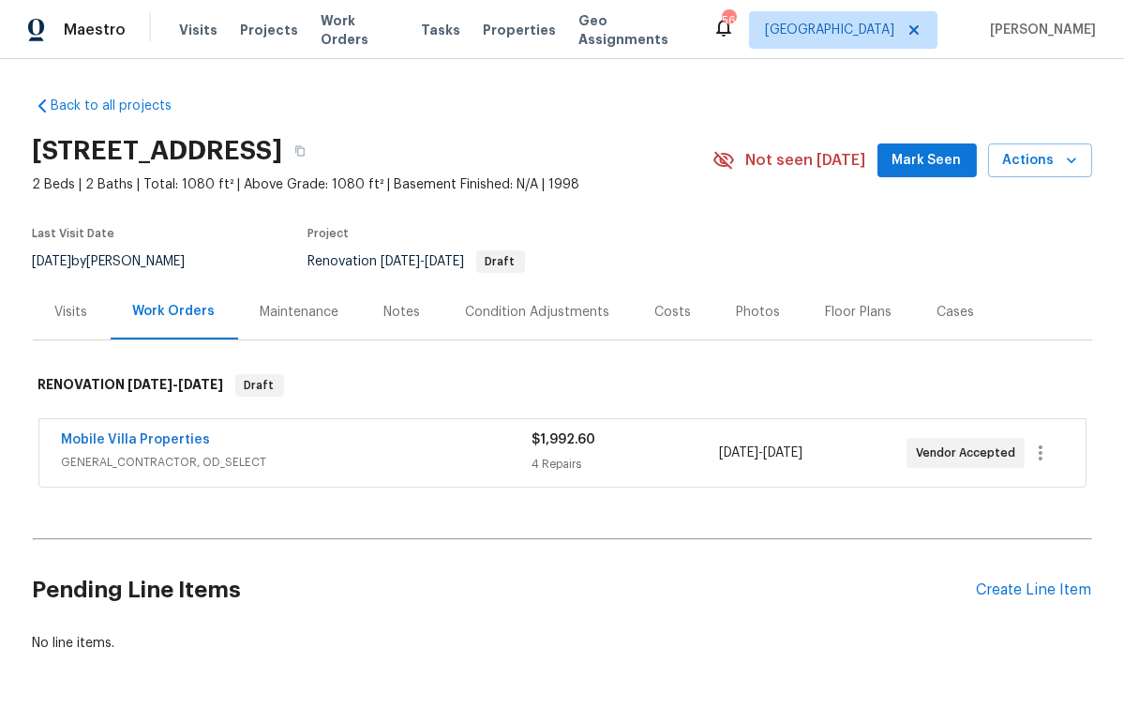
click at [71, 320] on div "Visits" at bounding box center [71, 312] width 33 height 19
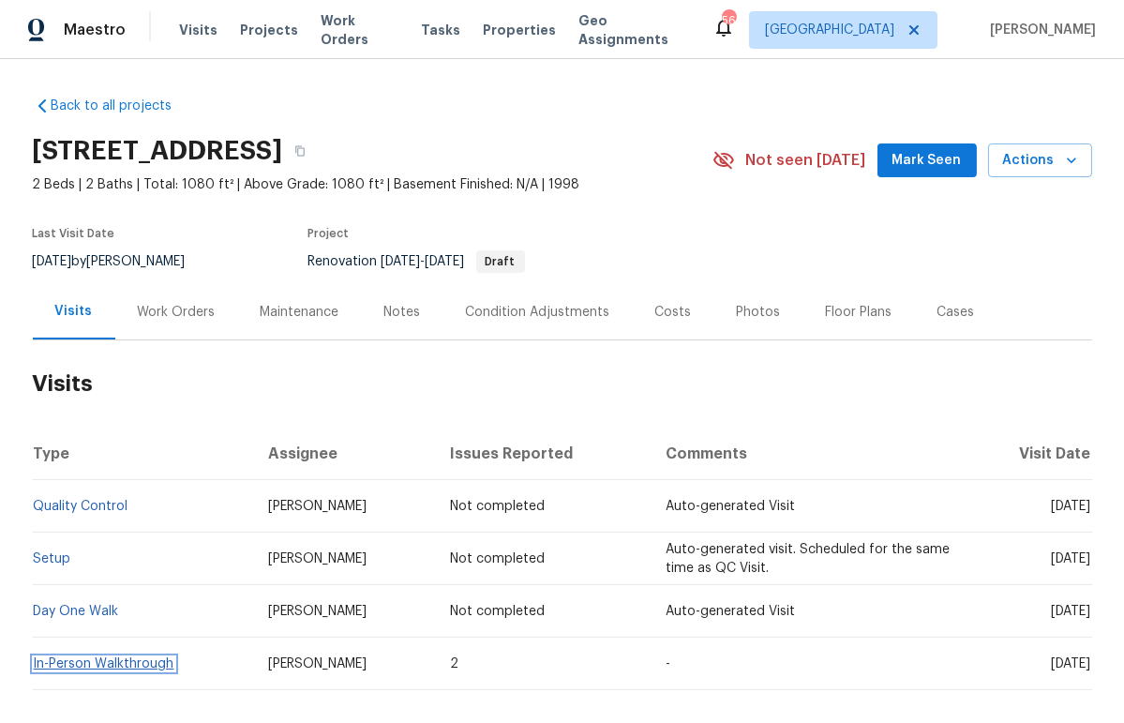
click at [142, 666] on link "In-Person Walkthrough" at bounding box center [104, 663] width 141 height 13
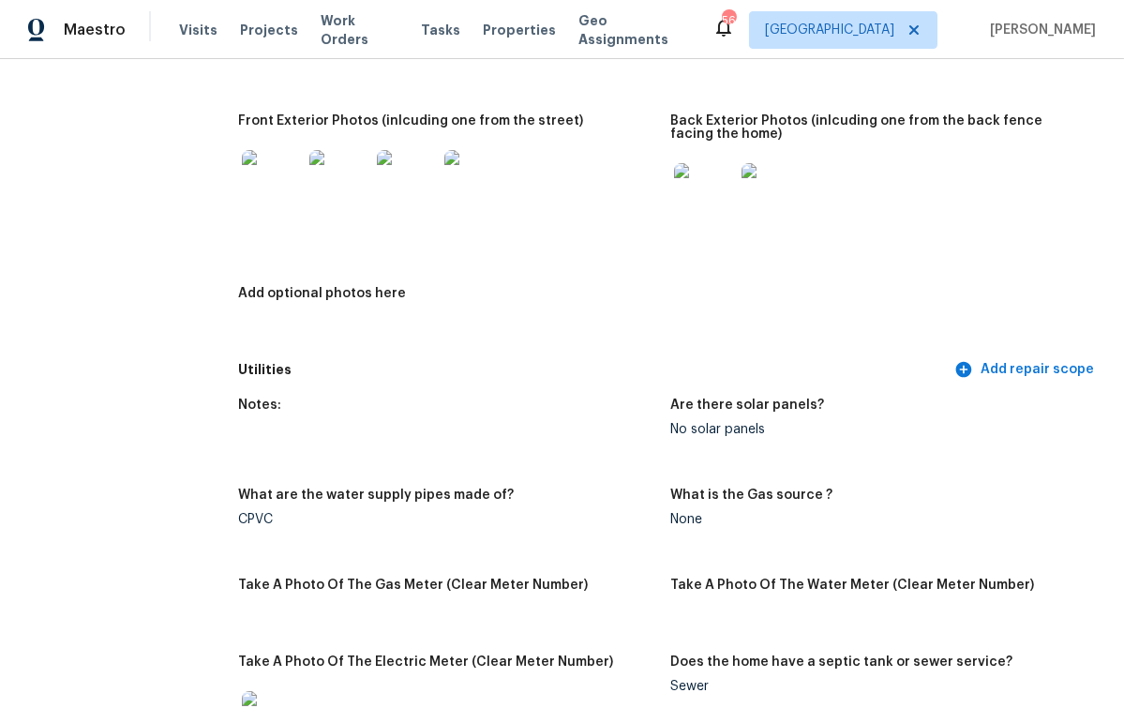
scroll to position [988, 0]
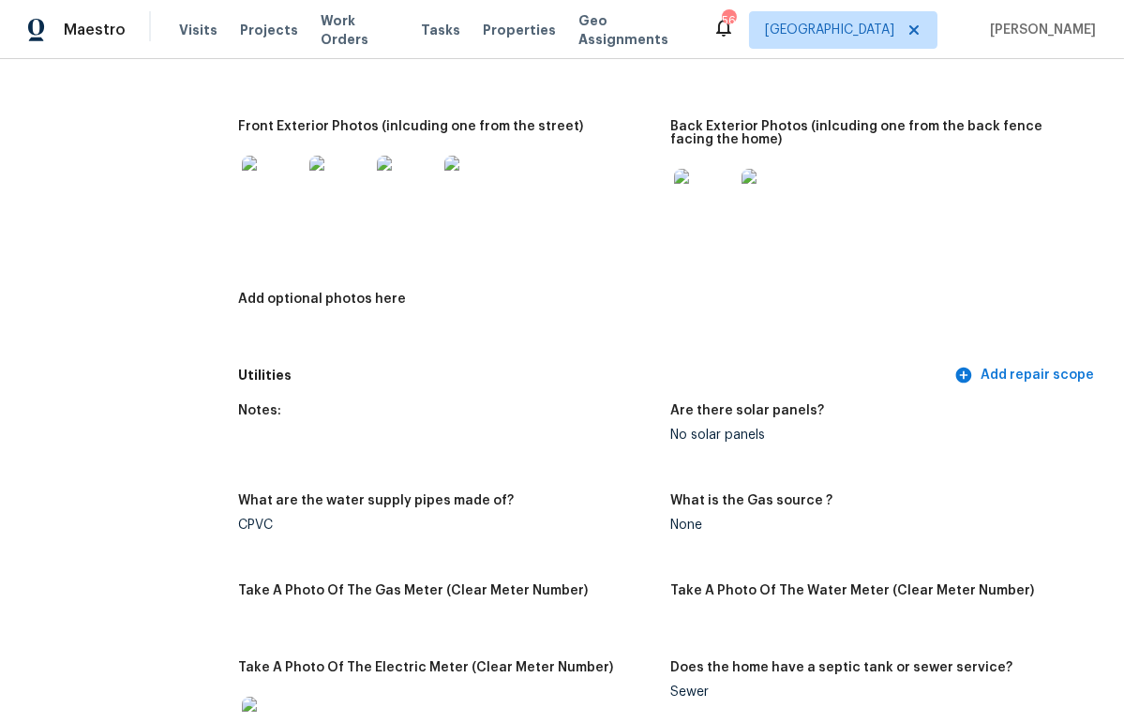
click at [277, 181] on img at bounding box center [272, 186] width 60 height 60
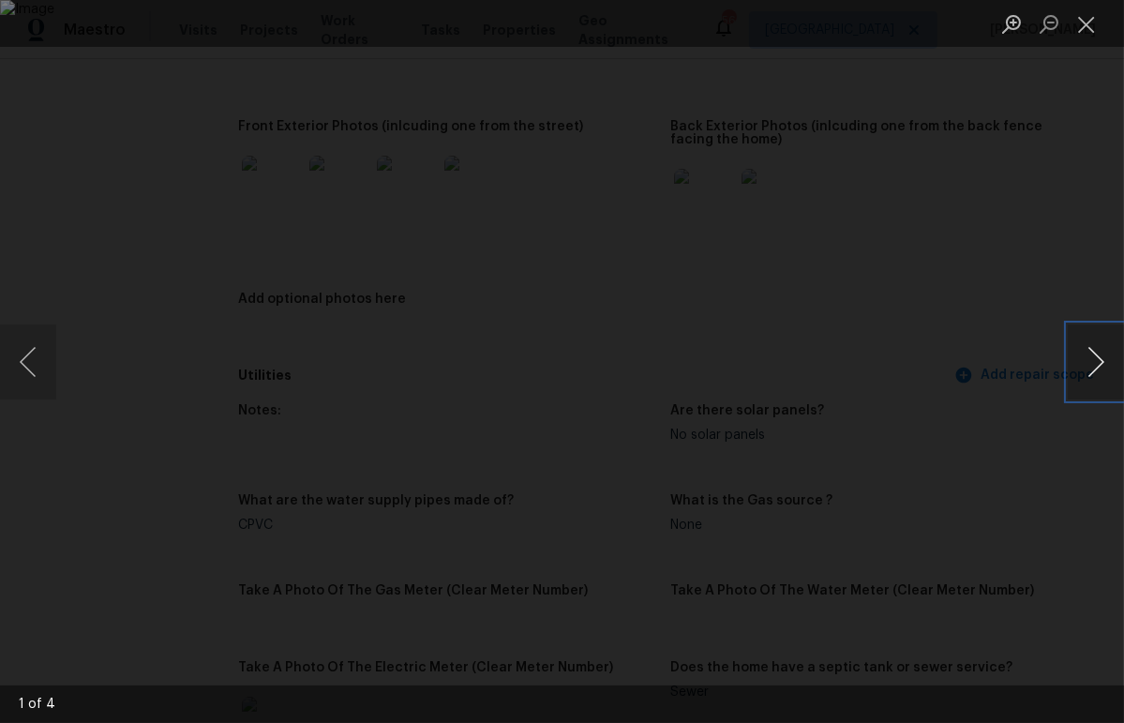
click at [1102, 369] on button "Next image" at bounding box center [1096, 361] width 56 height 75
click at [1093, 19] on button "Close lightbox" at bounding box center [1087, 24] width 38 height 33
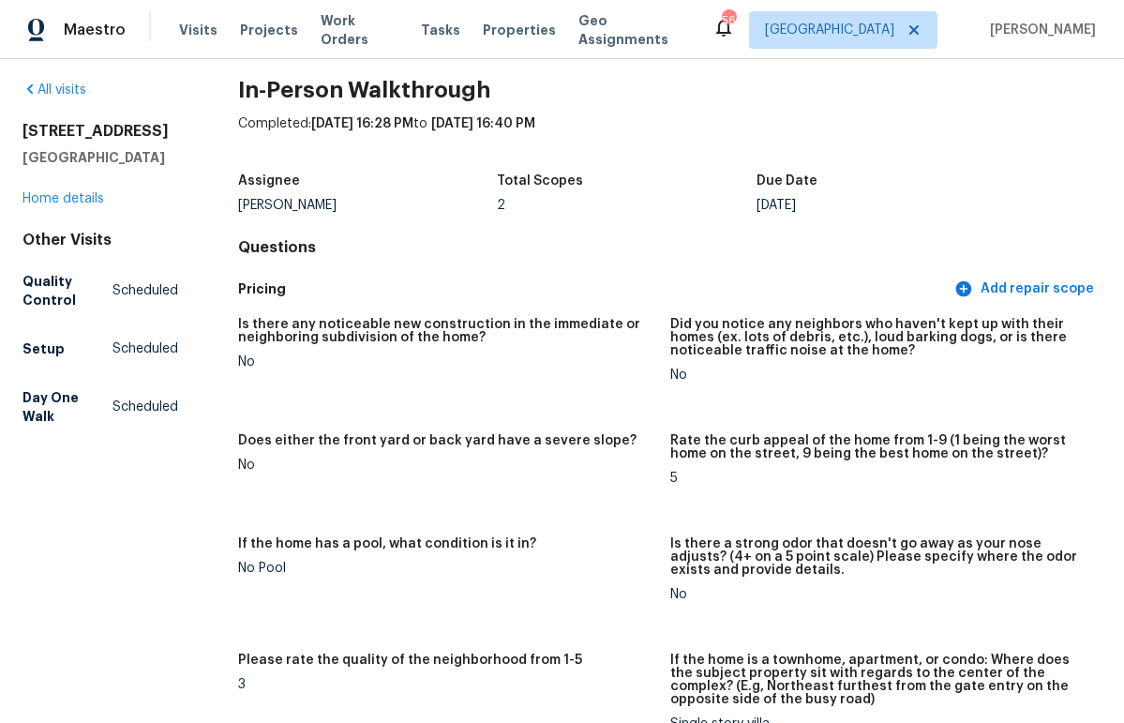
scroll to position [0, 0]
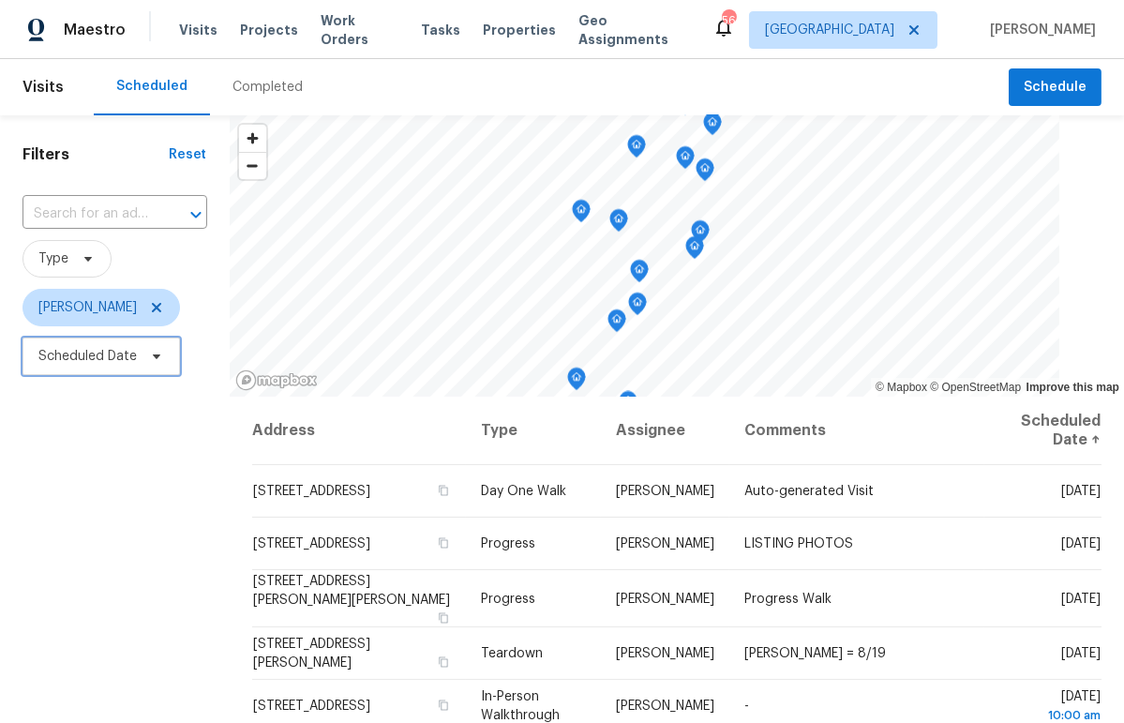
click at [107, 358] on span "Scheduled Date" at bounding box center [87, 356] width 98 height 19
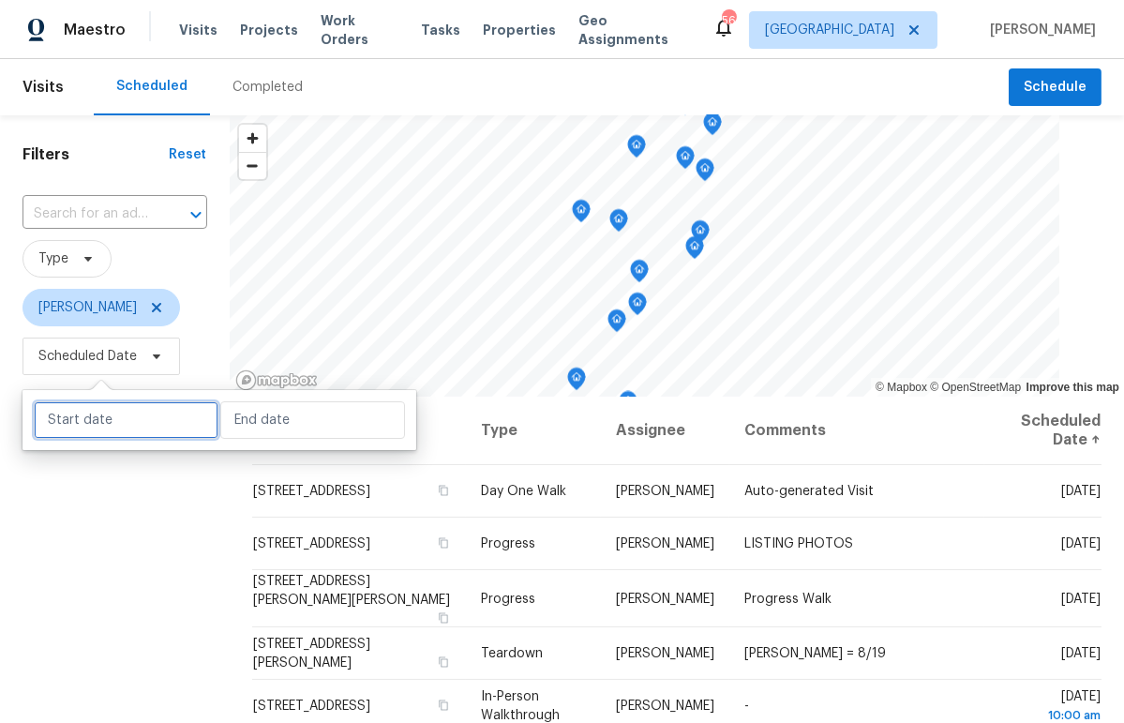
select select "7"
select select "2025"
select select "8"
select select "2025"
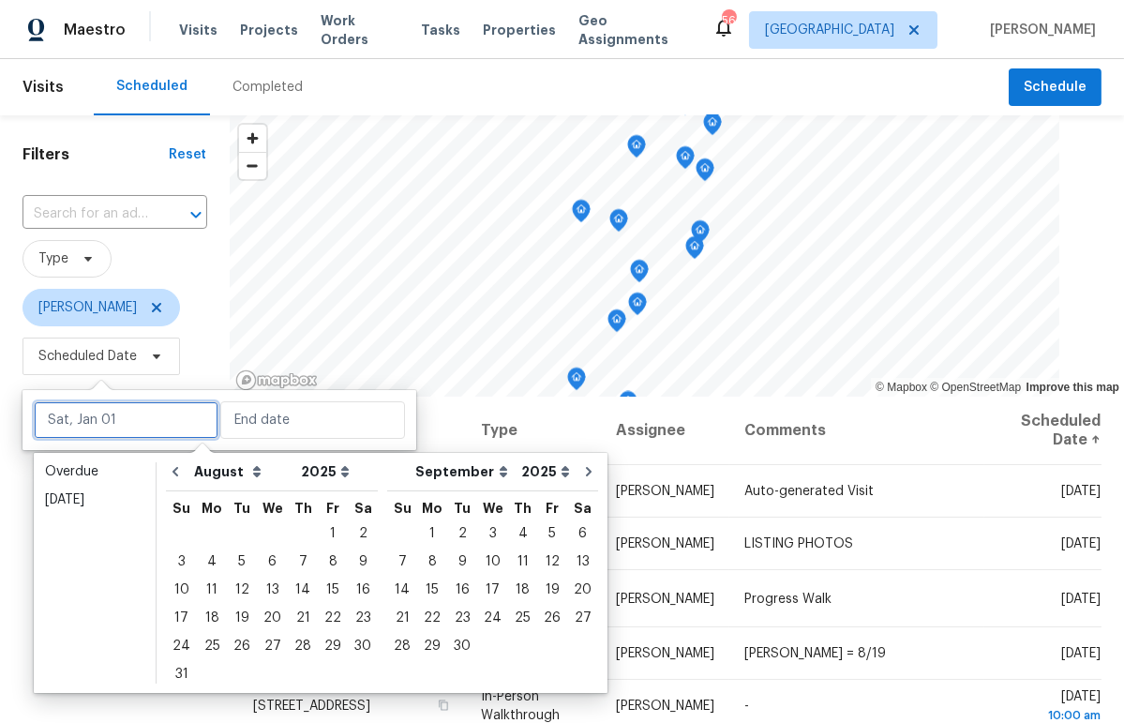
click at [164, 404] on input "text" at bounding box center [126, 420] width 185 height 38
click at [87, 512] on link "Today" at bounding box center [94, 500] width 113 height 28
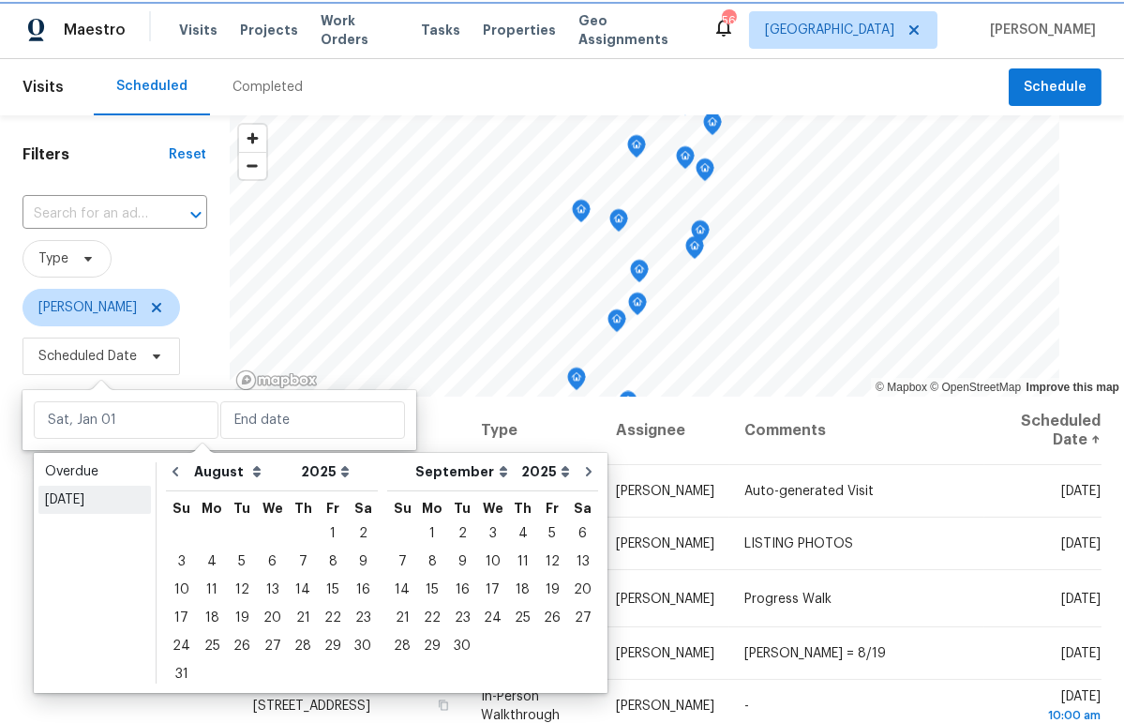
type input "Sun, Aug 17"
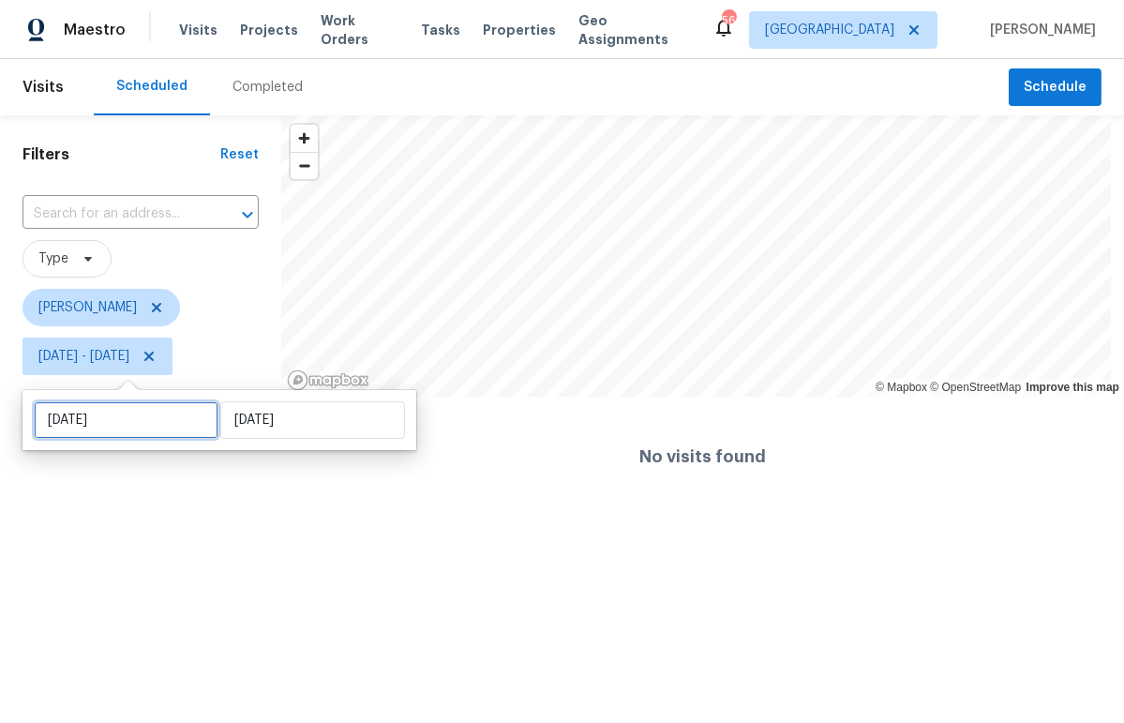
select select "7"
select select "2025"
select select "8"
select select "2025"
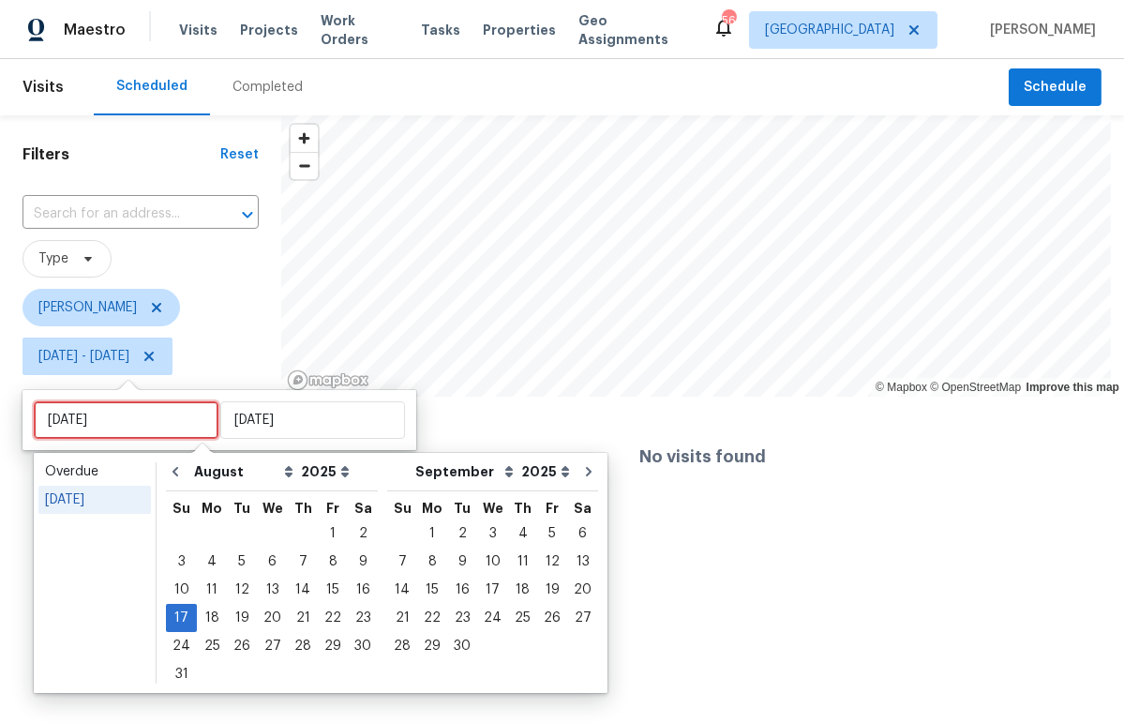
click at [123, 423] on input "Sun, Aug 17" at bounding box center [126, 420] width 185 height 38
type input "Mon, Aug 18"
click at [207, 626] on div "18" at bounding box center [212, 618] width 30 height 26
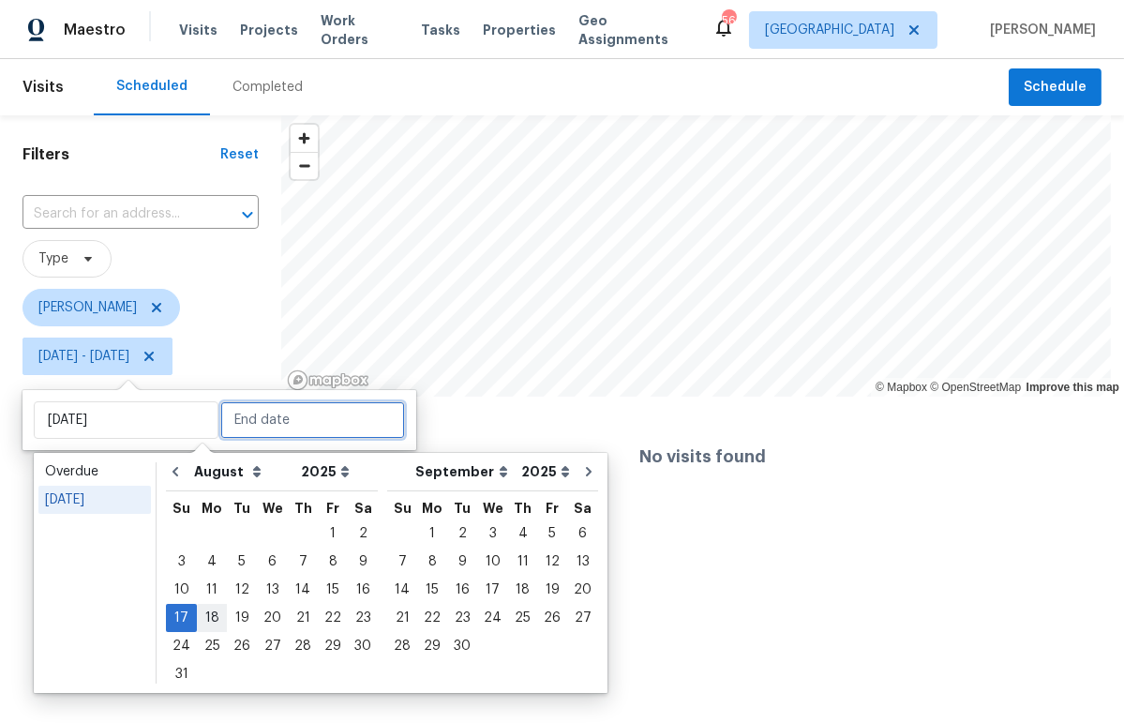
type input "Mon, Aug 18"
type input "Sun, Aug 17"
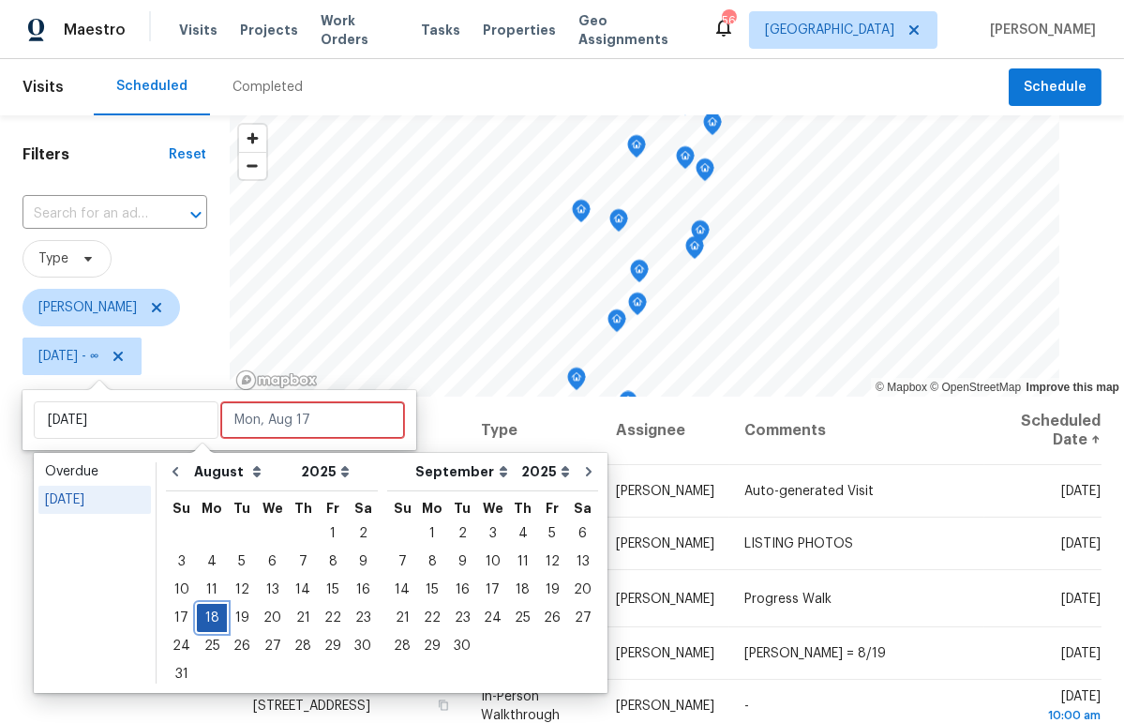
click at [208, 623] on div "18" at bounding box center [212, 618] width 30 height 26
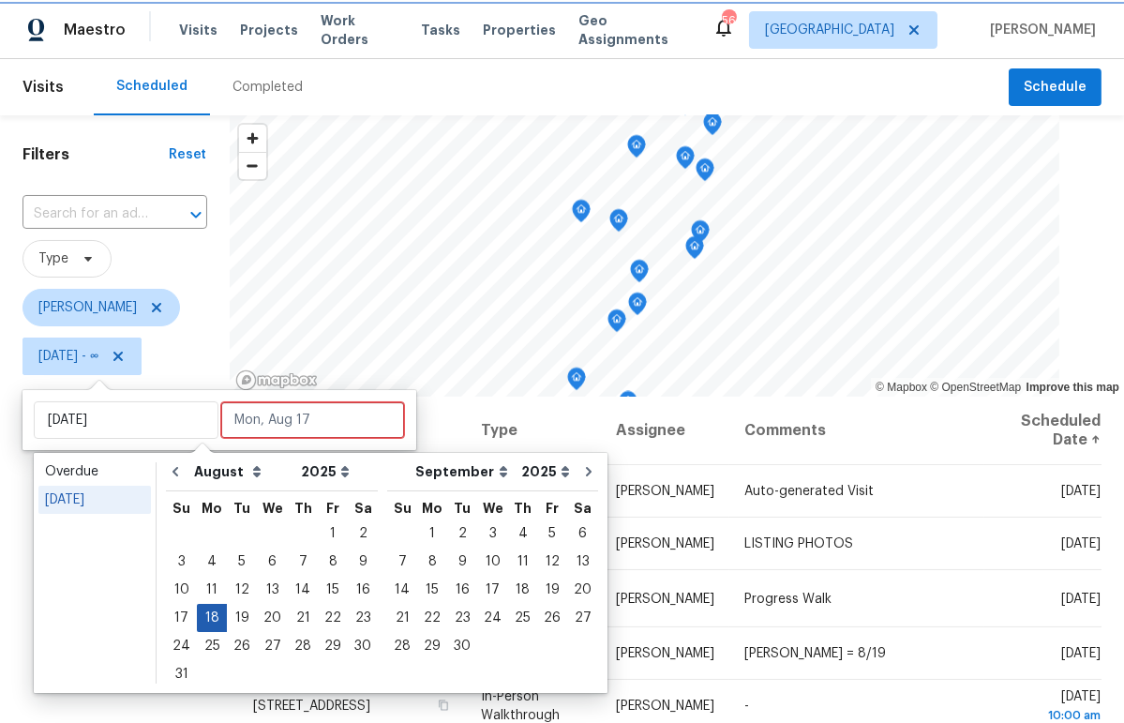
type input "Mon, Aug 18"
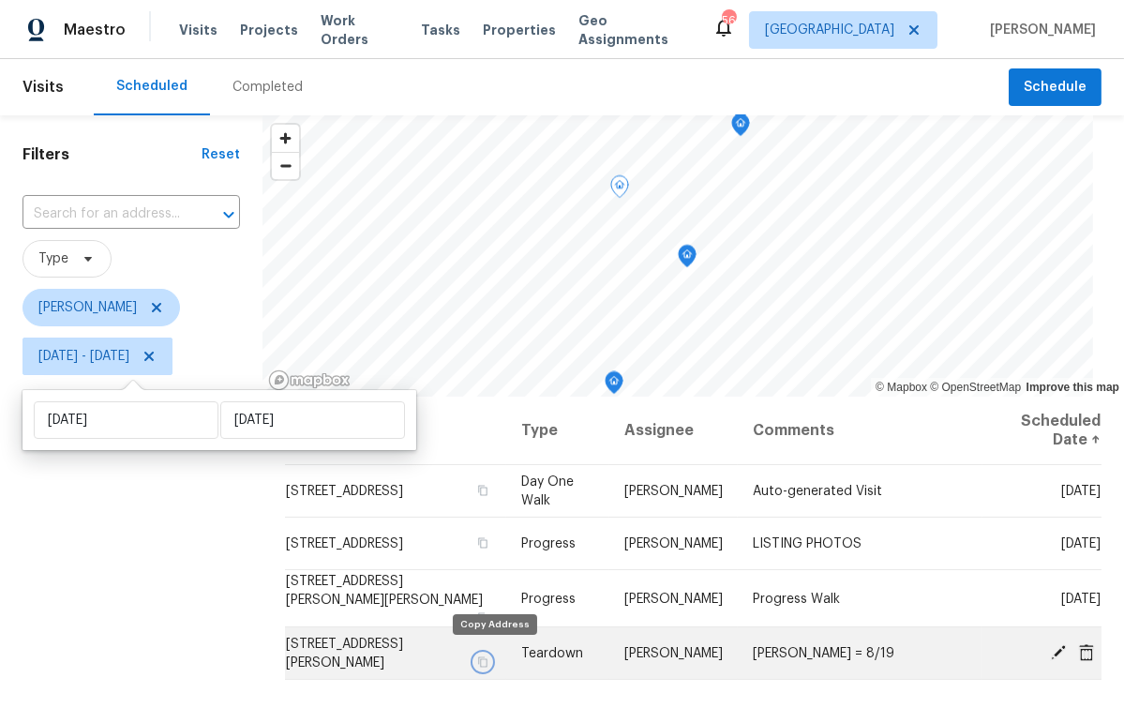
click at [489, 660] on icon "button" at bounding box center [482, 661] width 11 height 11
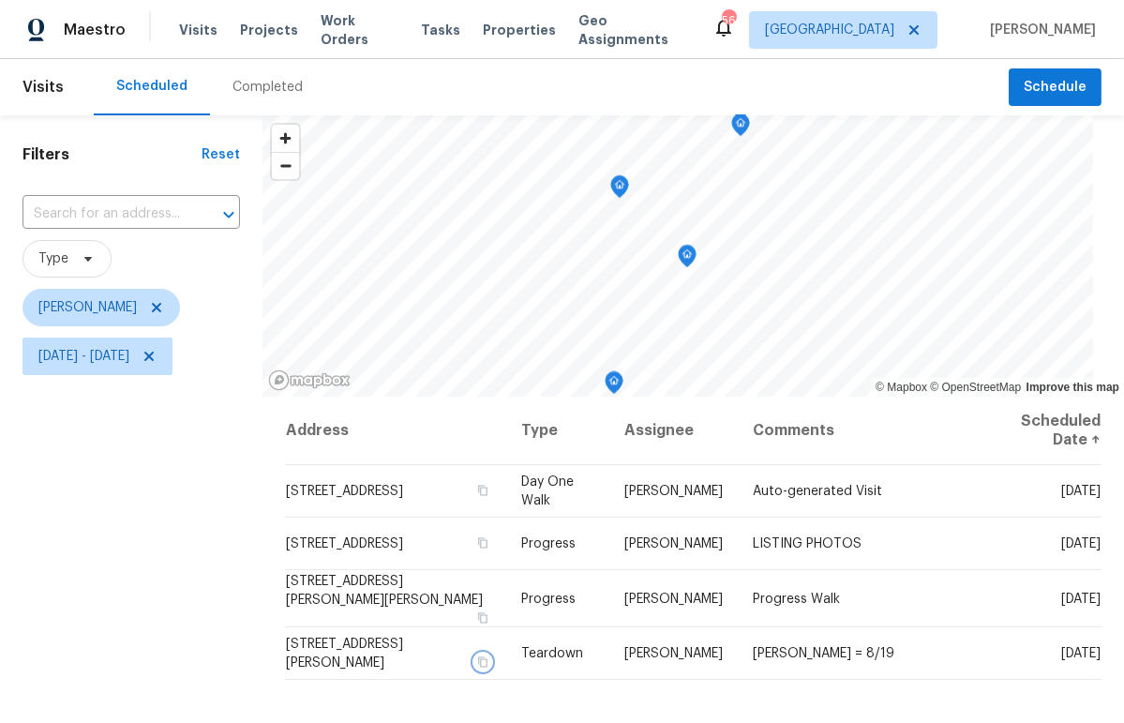
click at [620, 385] on icon "Map marker" at bounding box center [614, 383] width 17 height 22
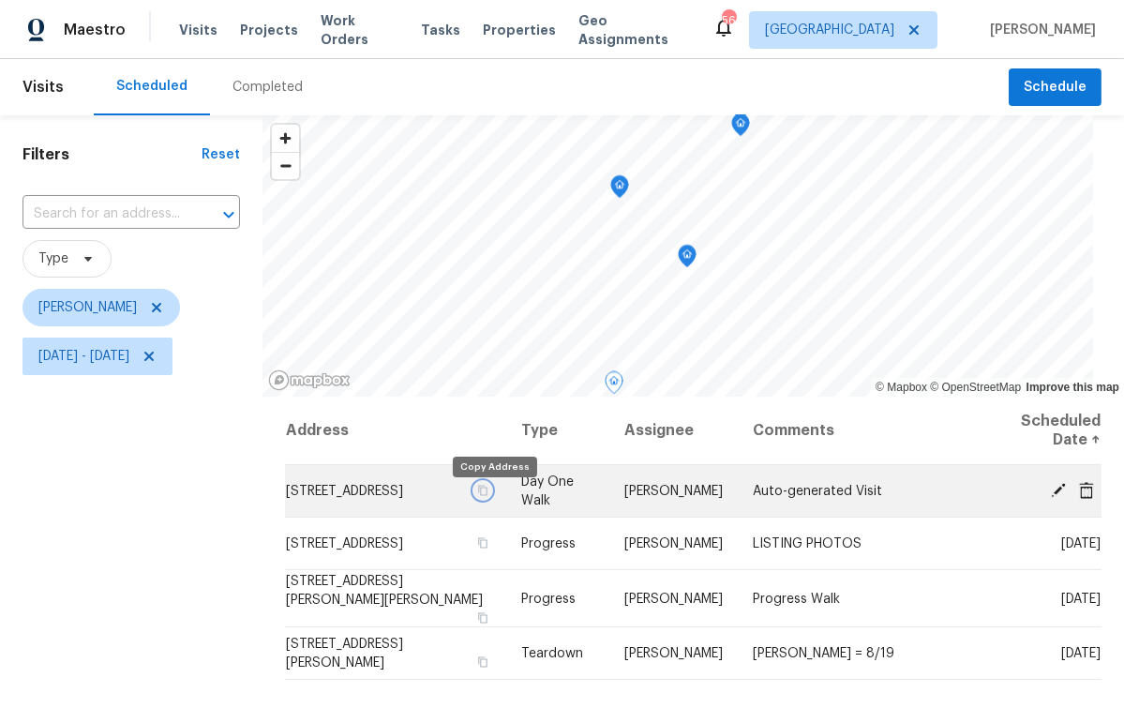
drag, startPoint x: 492, startPoint y: 500, endPoint x: 436, endPoint y: 511, distance: 57.4
click at [489, 496] on icon "button" at bounding box center [482, 490] width 11 height 11
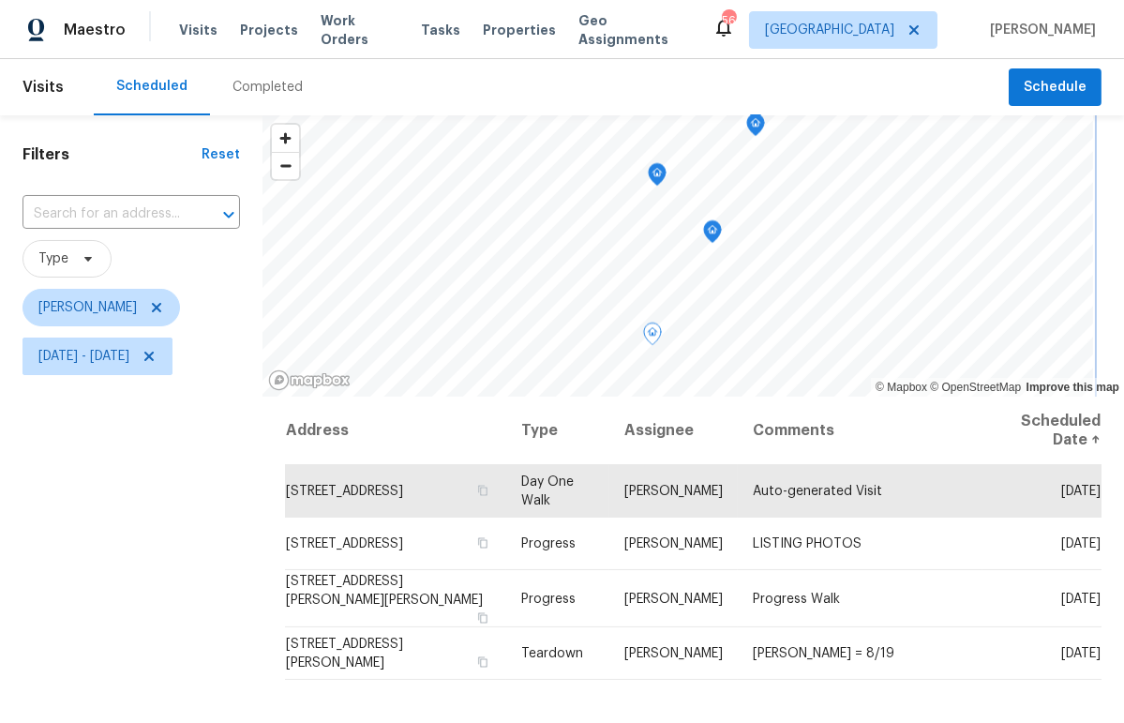
click at [721, 225] on icon "Map marker" at bounding box center [712, 232] width 17 height 22
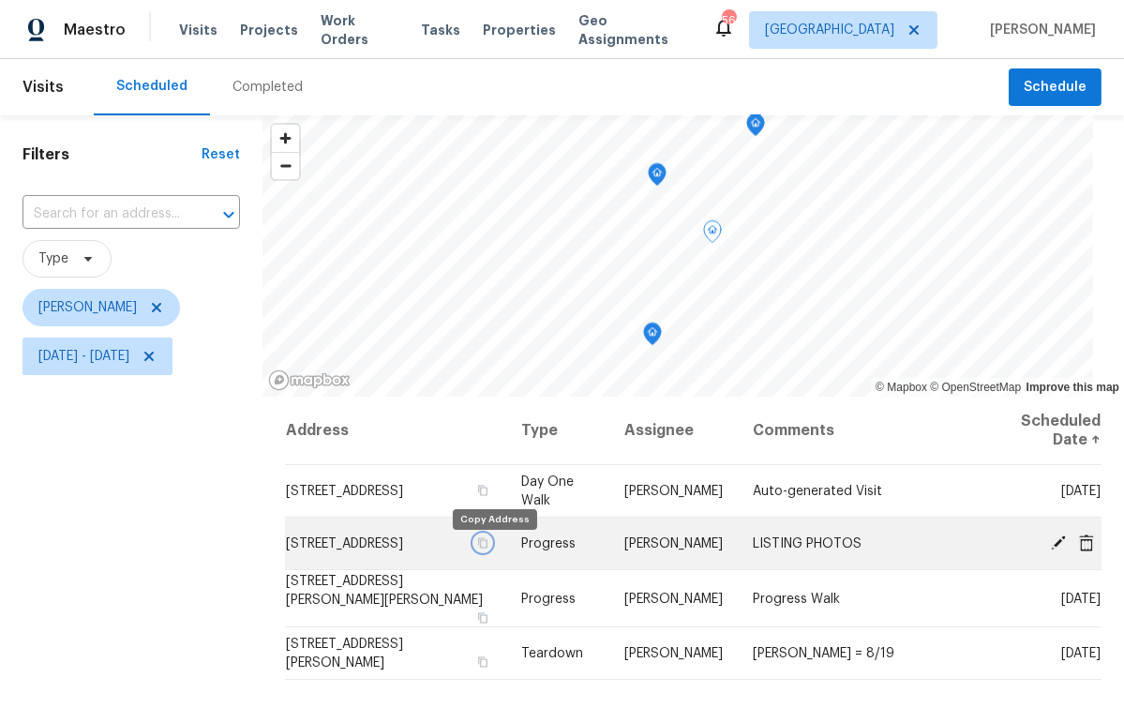
click at [489, 549] on icon "button" at bounding box center [482, 542] width 11 height 11
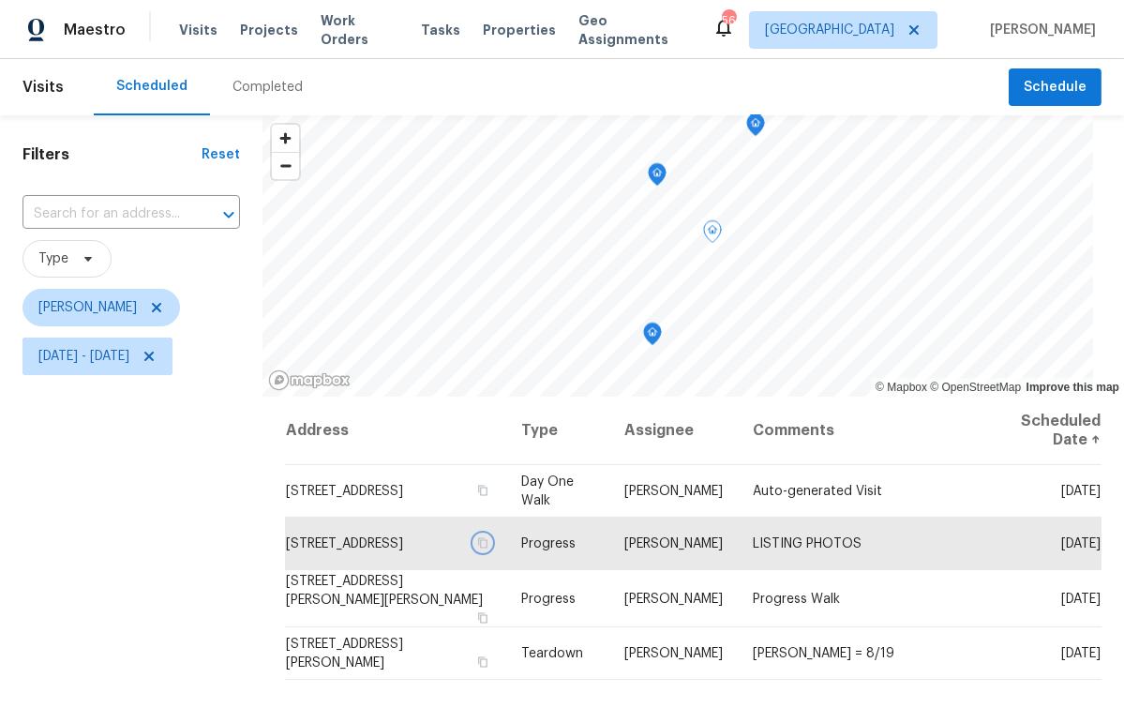
click at [762, 128] on icon "Map marker" at bounding box center [755, 125] width 17 height 22
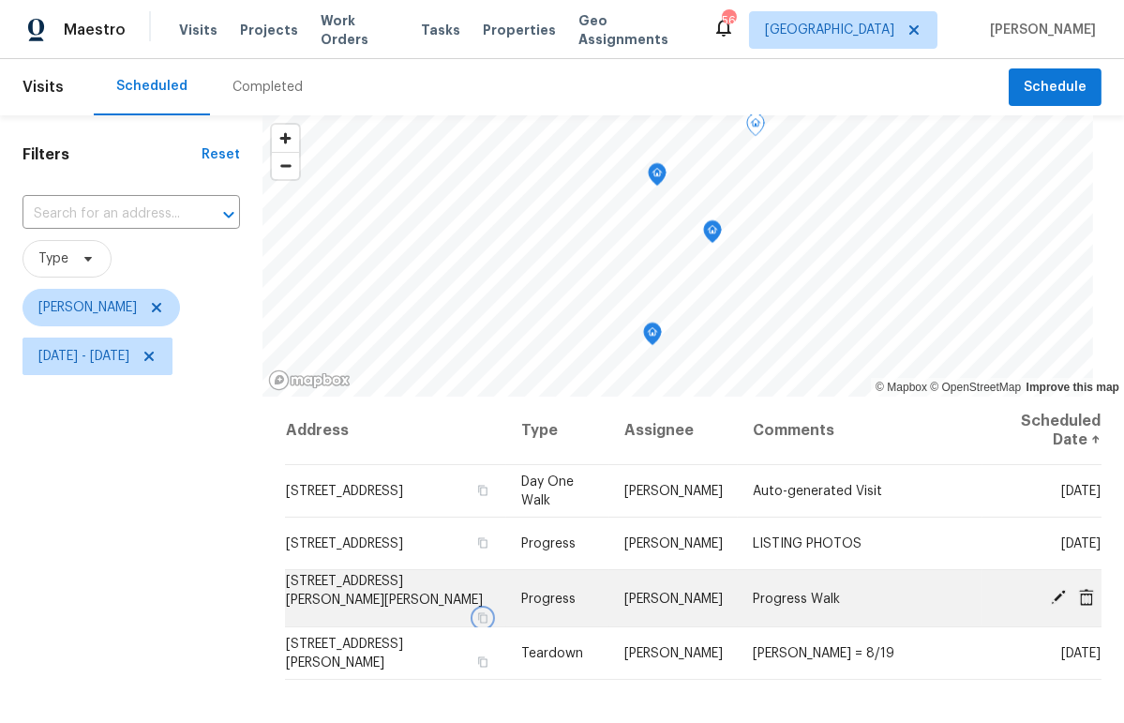
click at [489, 611] on icon "button" at bounding box center [482, 616] width 11 height 11
